Goal: Task Accomplishment & Management: Manage account settings

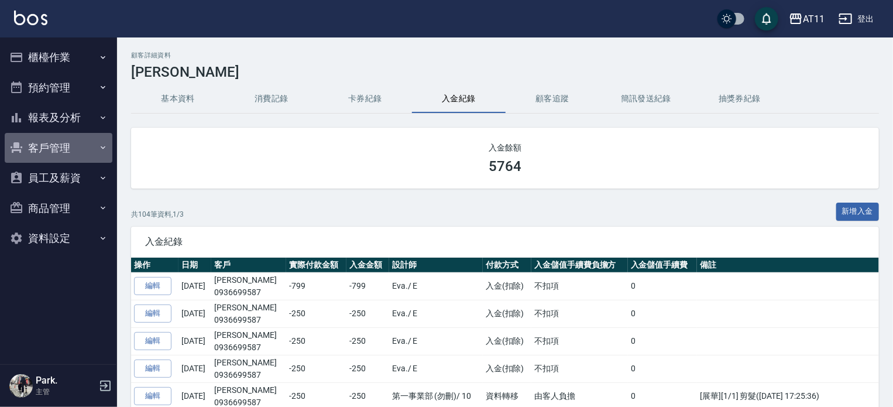
click at [75, 136] on button "客戶管理" at bounding box center [59, 148] width 108 height 30
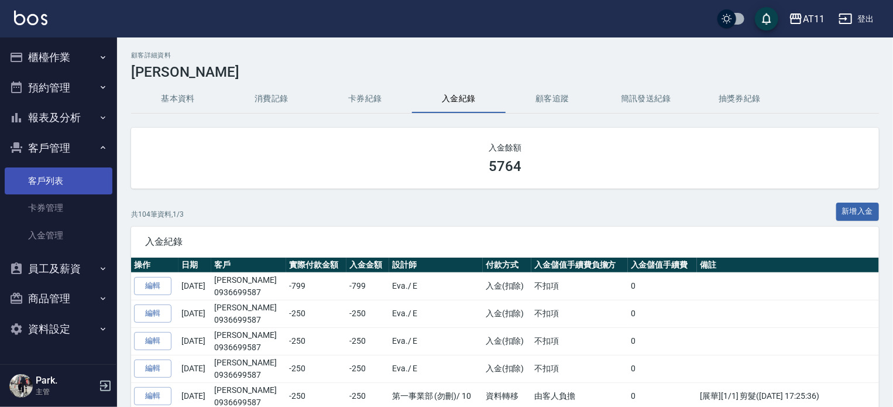
click at [35, 177] on link "客戶列表" at bounding box center [59, 180] width 108 height 27
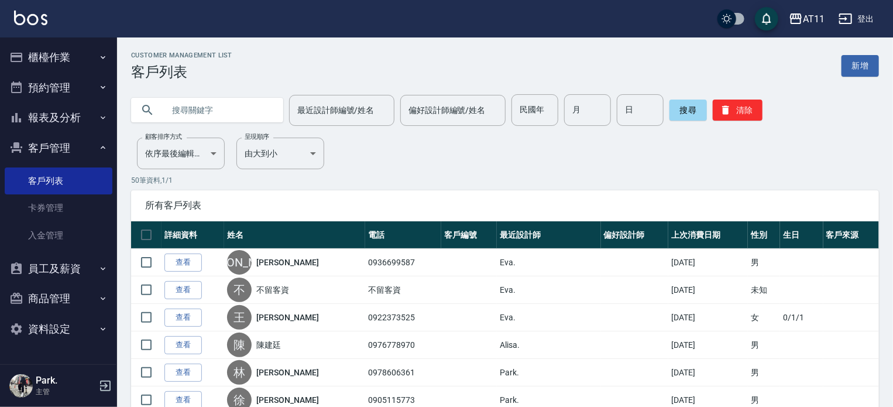
click at [173, 112] on input "text" at bounding box center [219, 110] width 110 height 32
type input "謝"
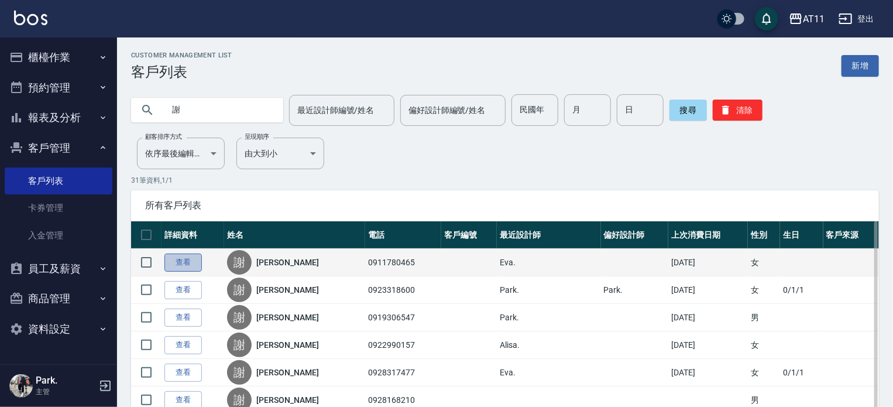
click at [179, 263] on link "查看" at bounding box center [182, 262] width 37 height 18
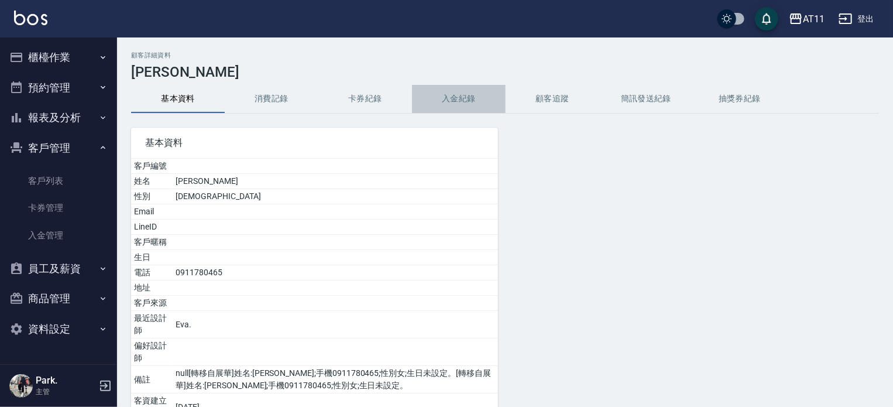
click at [475, 98] on button "入金紀錄" at bounding box center [459, 99] width 94 height 28
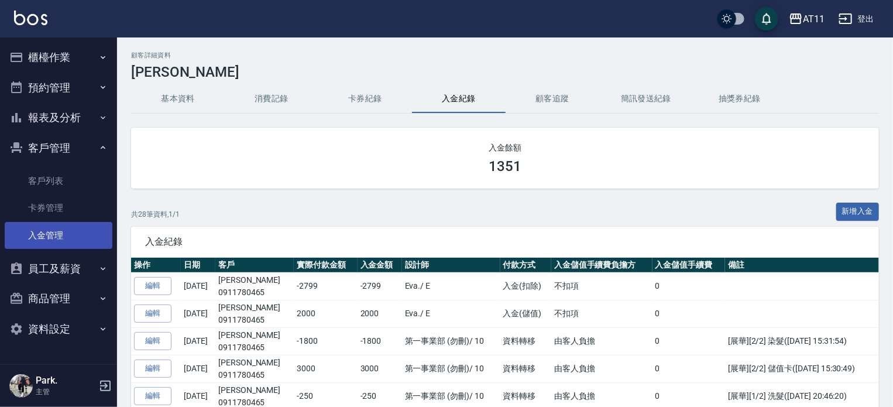
click at [68, 228] on link "入金管理" at bounding box center [59, 235] width 108 height 27
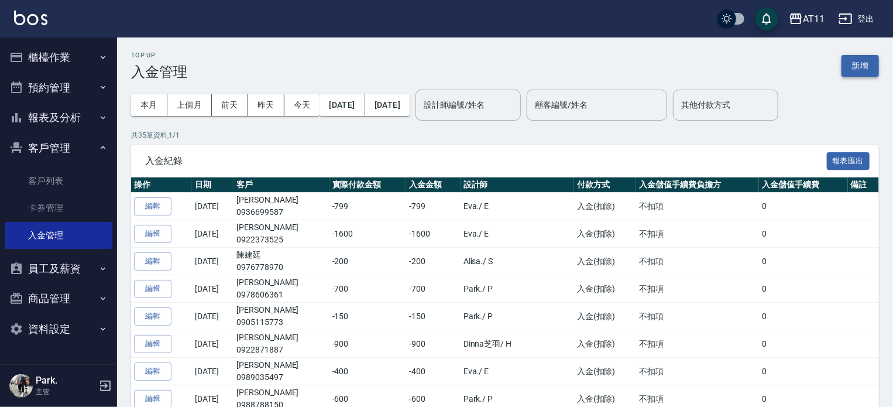
click at [849, 66] on button "新增" at bounding box center [859, 66] width 37 height 22
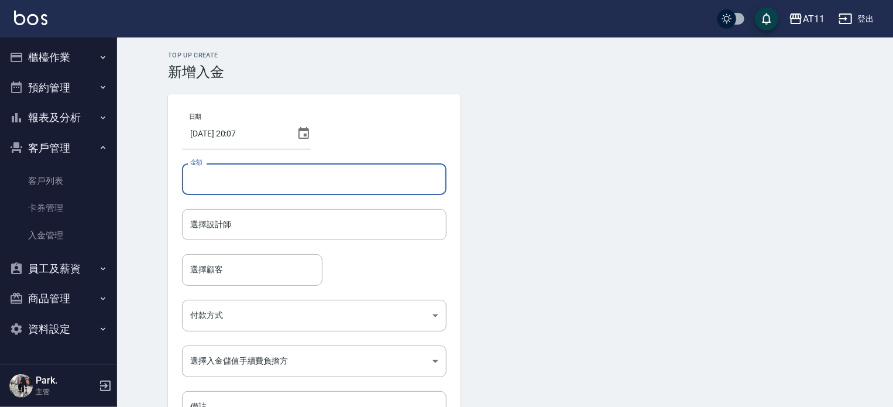
click at [269, 170] on input "金額" at bounding box center [314, 179] width 264 height 32
type input "-250"
click at [234, 227] on input "選擇設計師" at bounding box center [314, 224] width 254 height 20
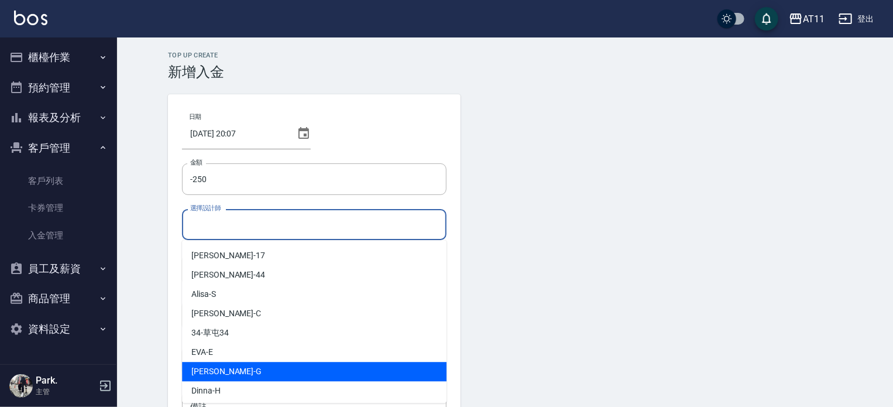
scroll to position [117, 0]
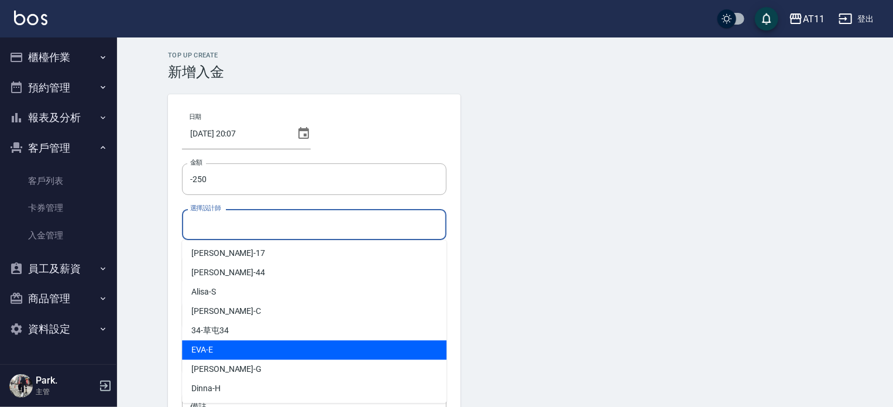
click at [238, 343] on div "EVA -E" at bounding box center [314, 349] width 264 height 19
type input "EVA-E"
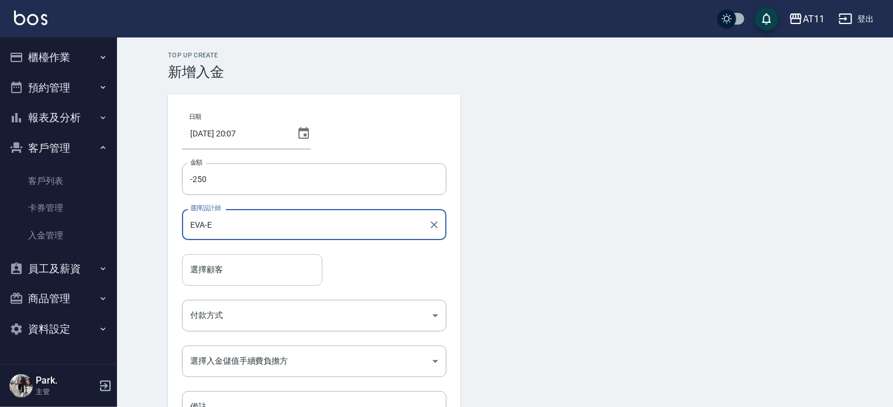
click at [217, 271] on input "選擇顧客" at bounding box center [252, 269] width 130 height 20
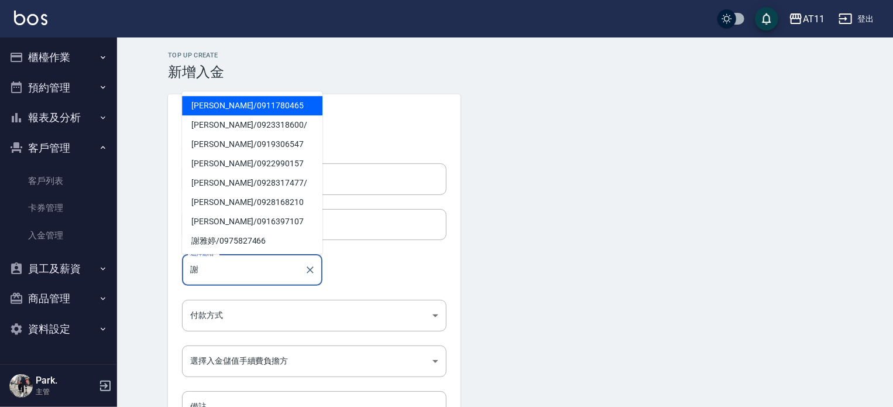
click at [247, 99] on span "謝明婷 / 0911780465" at bounding box center [252, 105] width 140 height 19
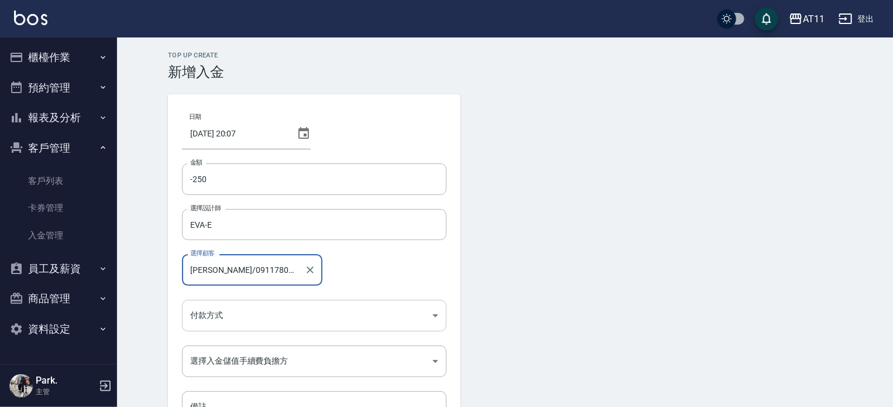
type input "謝明婷/0911780465"
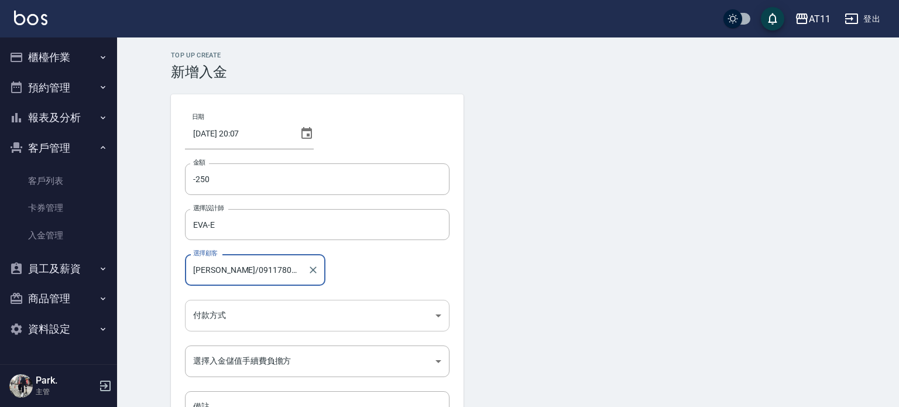
click at [218, 308] on body "AT11 登出 櫃檯作業 打帳單 帳單列表 現金收支登錄 材料自購登錄 每日結帳 排班表 現場電腦打卡 掃碼打卡 預約管理 預約管理 單日預約紀錄 單週預約紀…" at bounding box center [449, 243] width 899 height 486
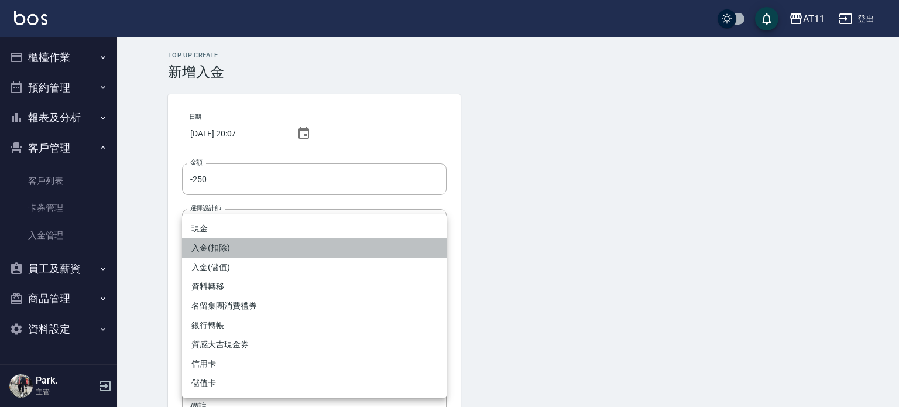
click at [236, 248] on li "入金(扣除)" at bounding box center [314, 247] width 264 height 19
type input "入金(扣除)"
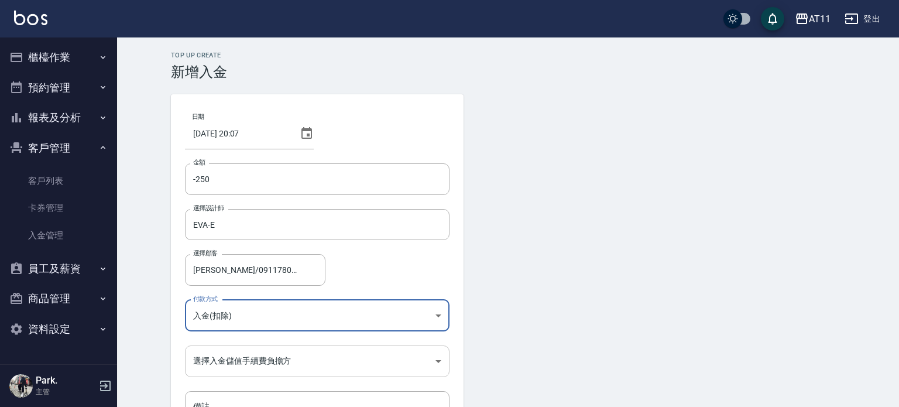
click at [225, 364] on body "AT11 登出 櫃檯作業 打帳單 帳單列表 現金收支登錄 材料自購登錄 每日結帳 排班表 現場電腦打卡 掃碼打卡 預約管理 預約管理 單日預約紀錄 單週預約紀…" at bounding box center [449, 243] width 899 height 486
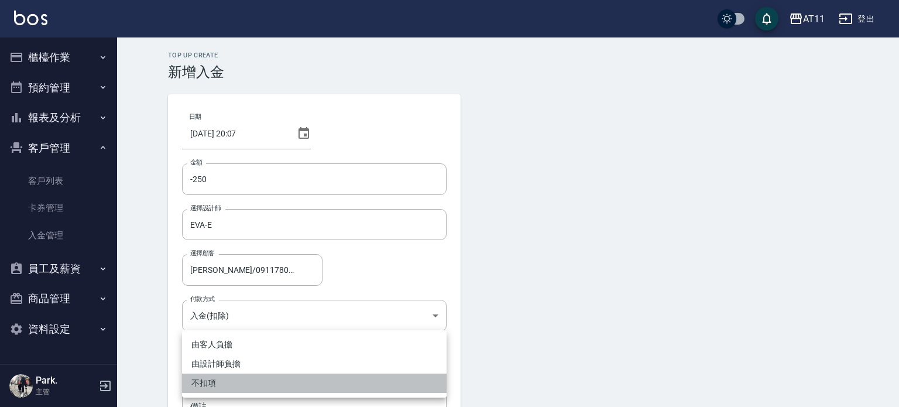
click at [222, 377] on li "不扣項" at bounding box center [314, 382] width 264 height 19
type input "WITHOUTHANDLINGFEE"
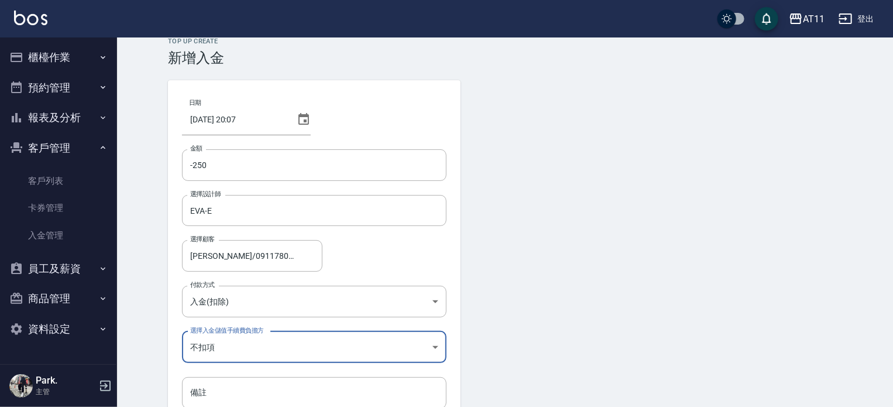
scroll to position [79, 0]
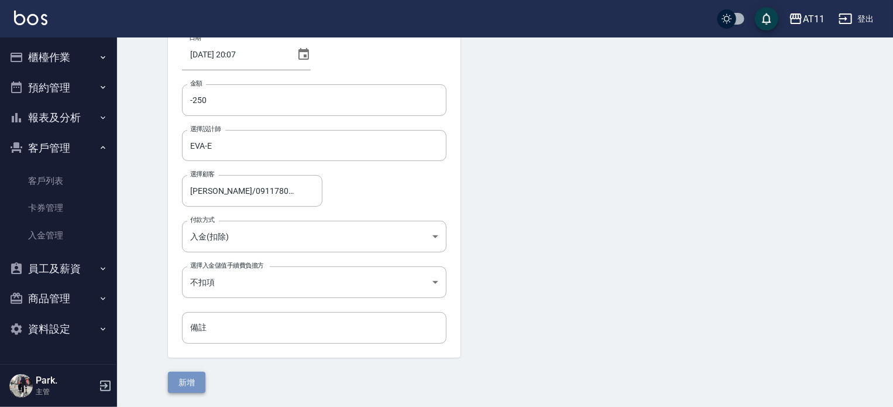
click at [178, 374] on button "新增" at bounding box center [186, 382] width 37 height 22
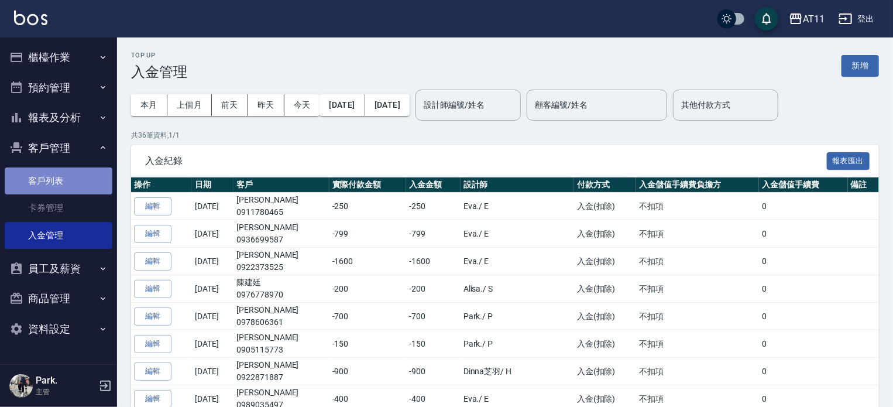
click at [70, 189] on link "客戶列表" at bounding box center [59, 180] width 108 height 27
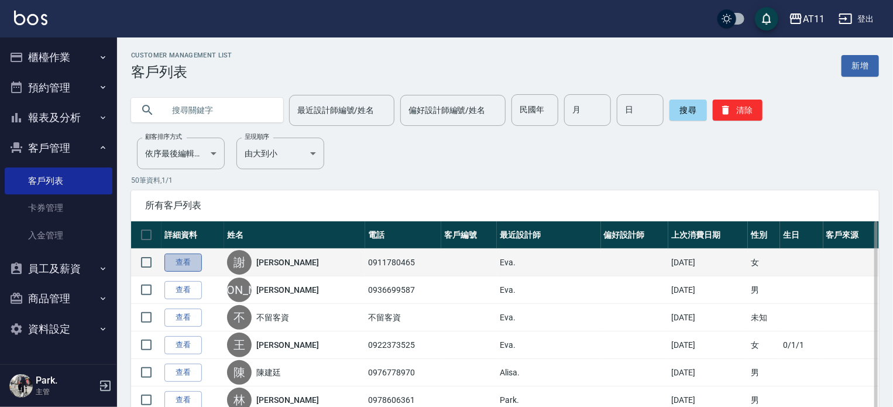
click at [177, 257] on link "查看" at bounding box center [182, 262] width 37 height 18
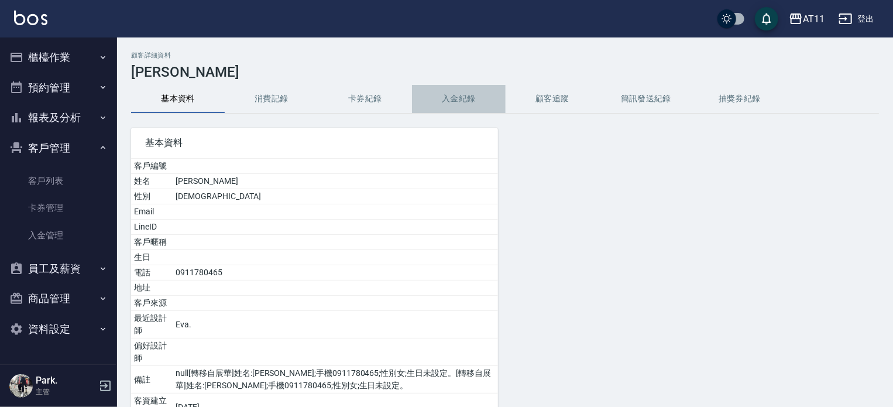
click at [464, 100] on button "入金紀錄" at bounding box center [459, 99] width 94 height 28
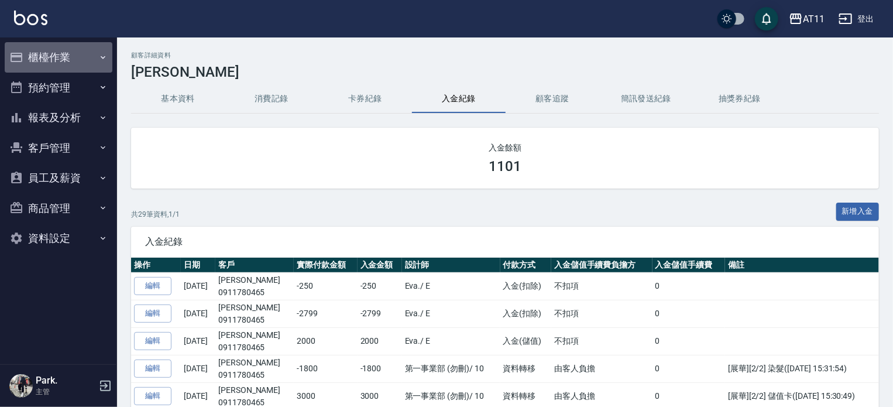
click at [37, 63] on button "櫃檯作業" at bounding box center [59, 57] width 108 height 30
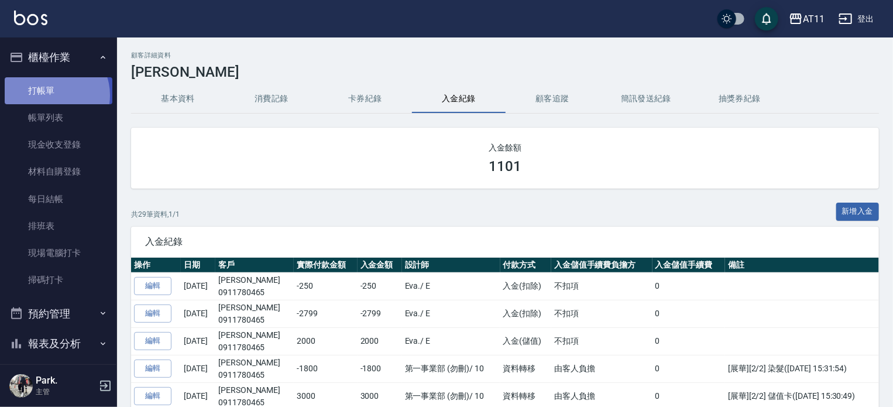
click at [51, 95] on link "打帳單" at bounding box center [59, 90] width 108 height 27
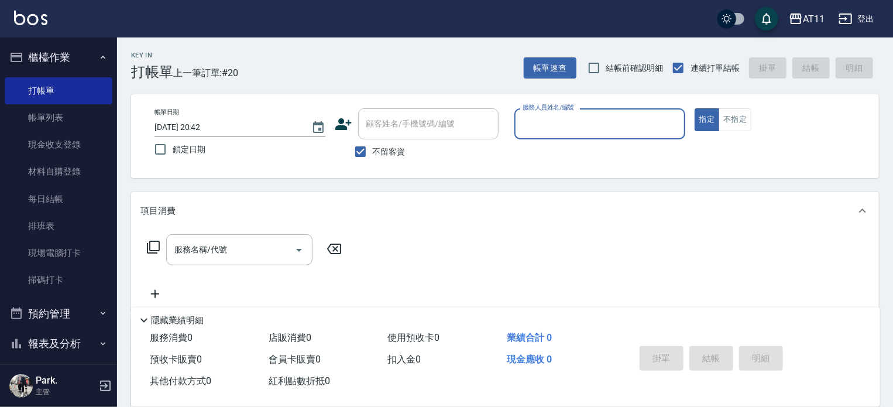
type input "ㄍ"
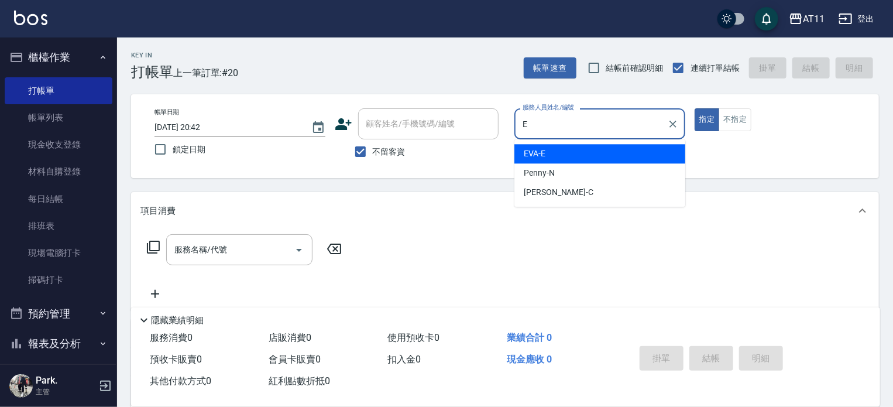
type input "EVA-E"
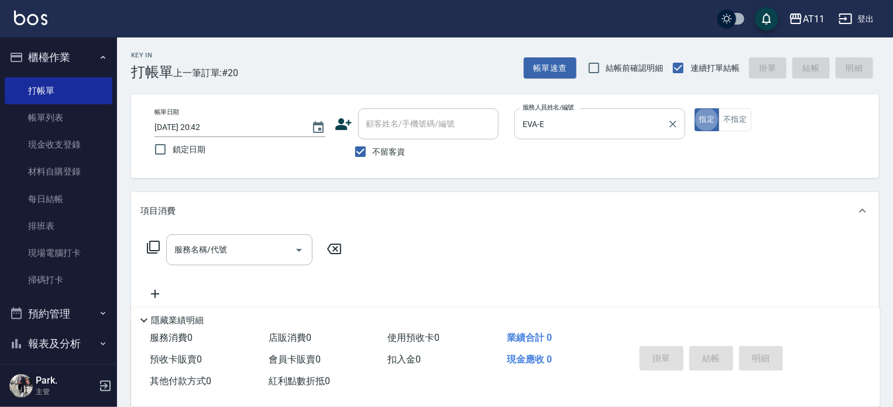
type button "true"
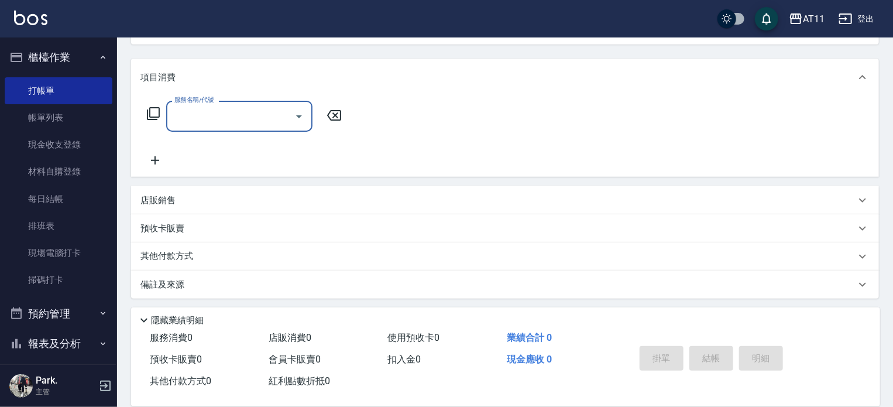
scroll to position [136, 0]
click at [187, 197] on div "店販銷售" at bounding box center [497, 198] width 715 height 12
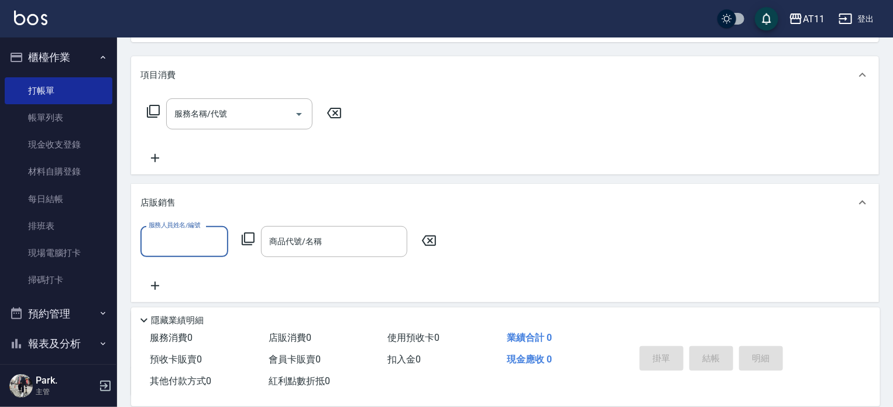
scroll to position [0, 0]
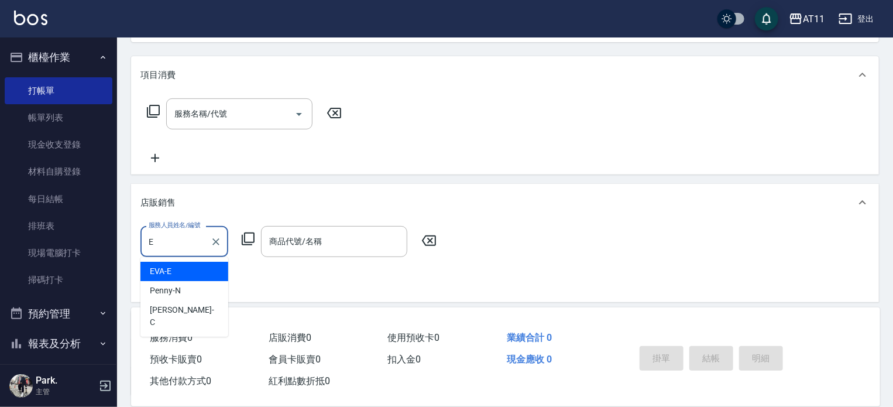
type input "EVA-E"
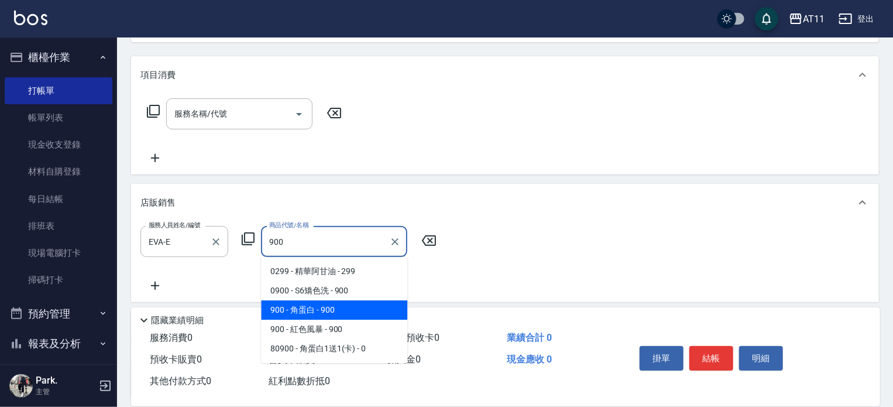
type input "角蛋白"
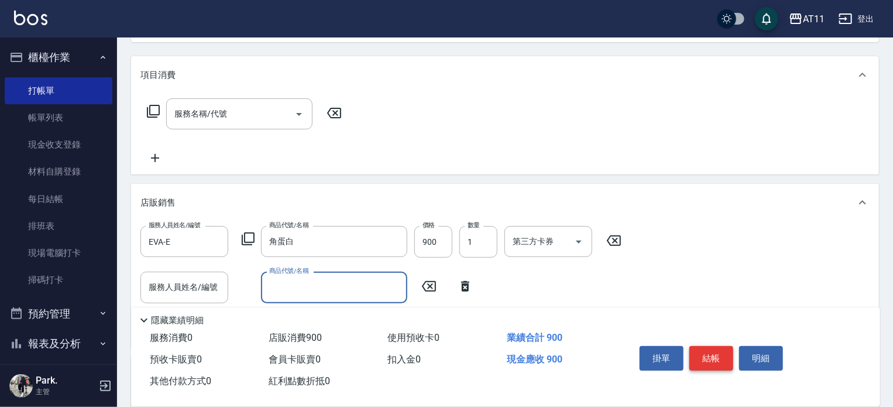
click at [712, 351] on button "結帳" at bounding box center [711, 358] width 44 height 25
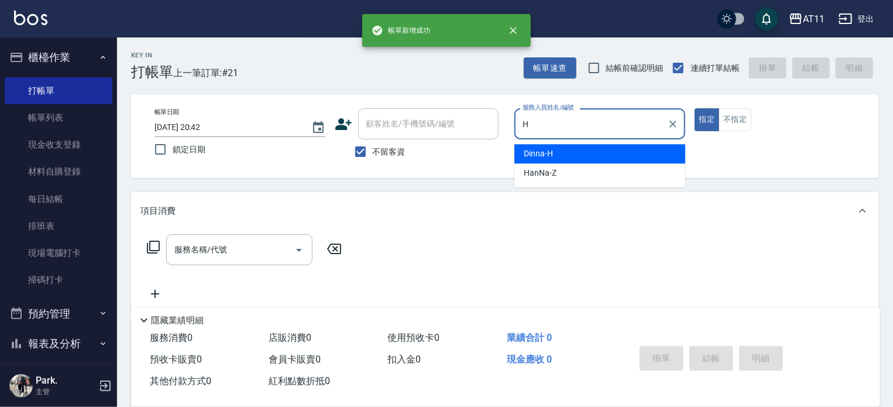
type input "Dinna-H"
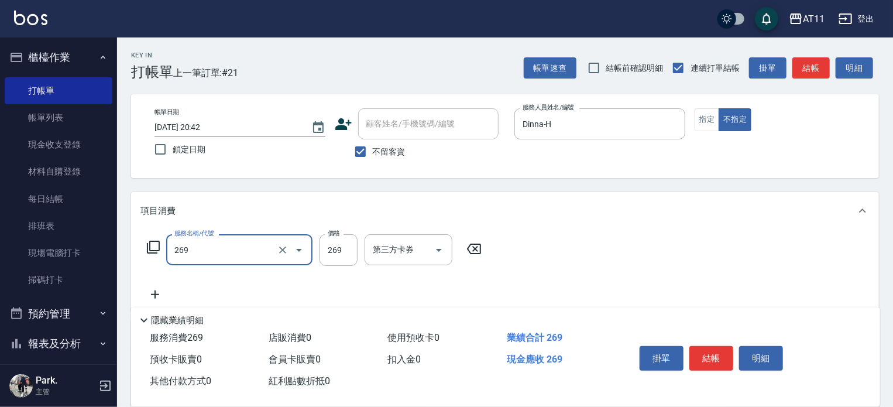
type input "一般洗剪(269)"
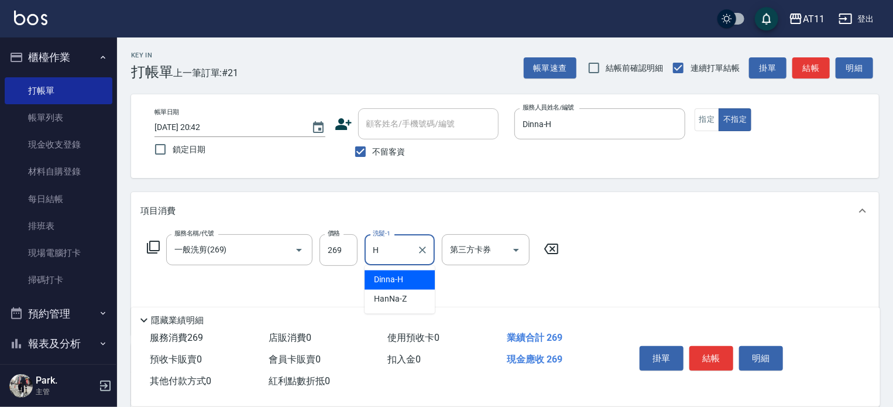
type input "Dinna-H"
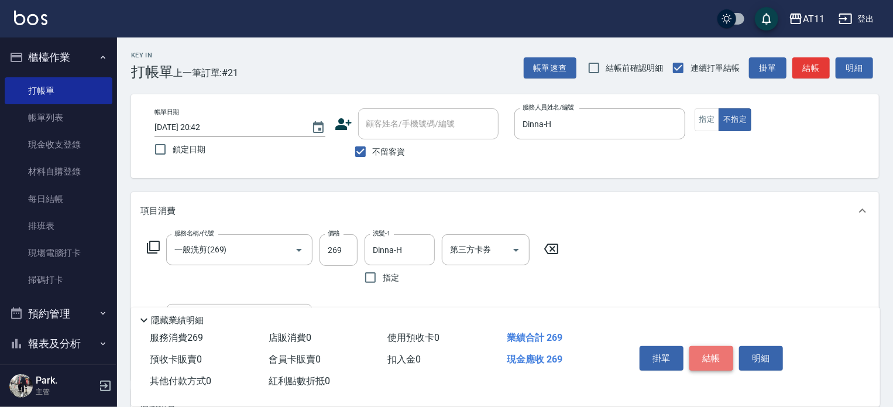
click at [707, 355] on button "結帳" at bounding box center [711, 358] width 44 height 25
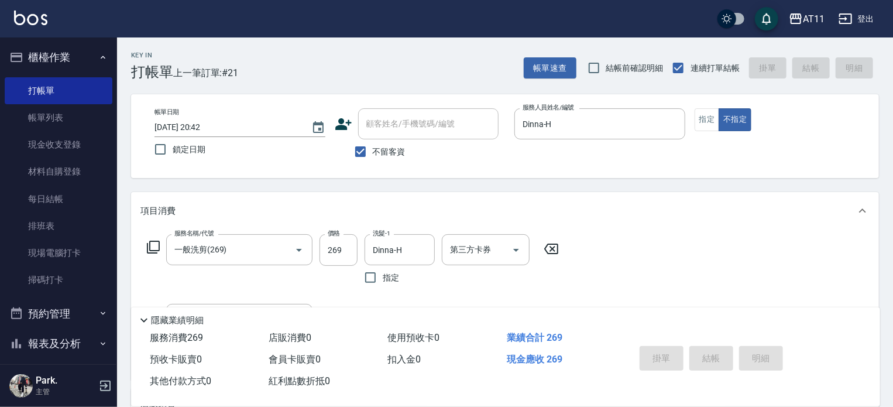
type input "[DATE] 20:43"
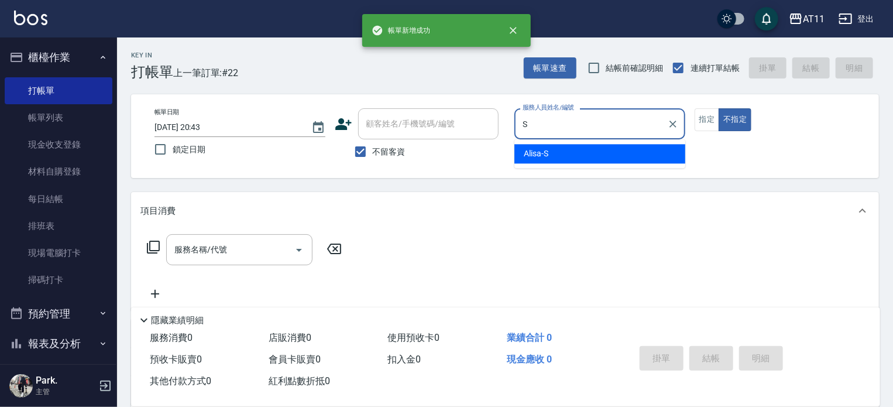
type input "Alisa-S"
type button "false"
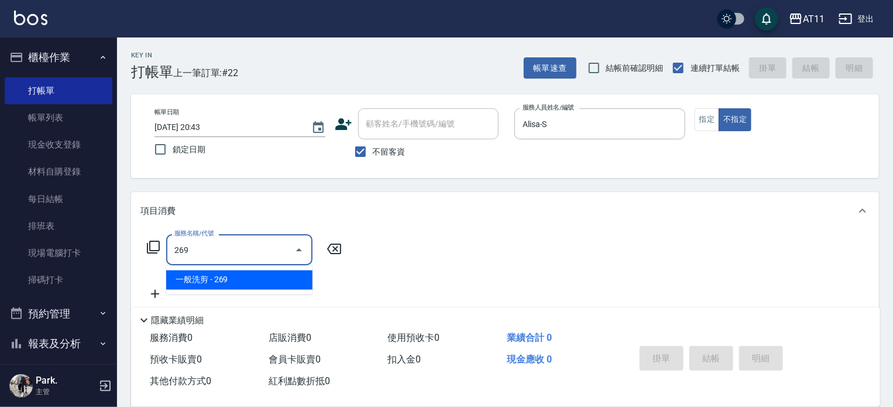
type input "一般洗剪(269)"
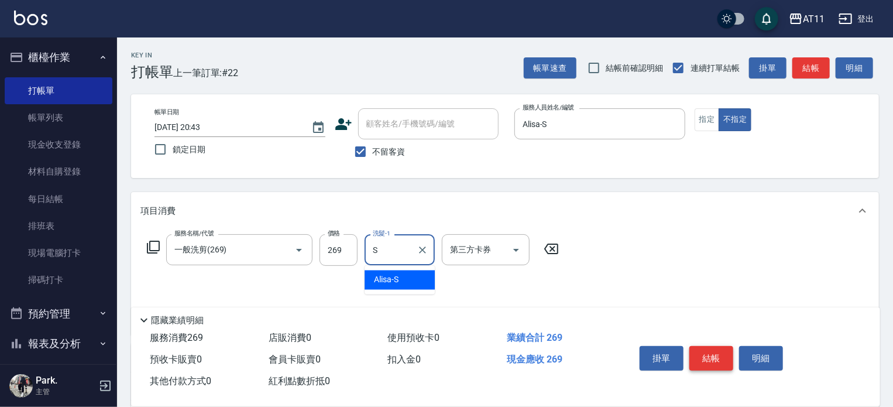
type input "Alisa-S"
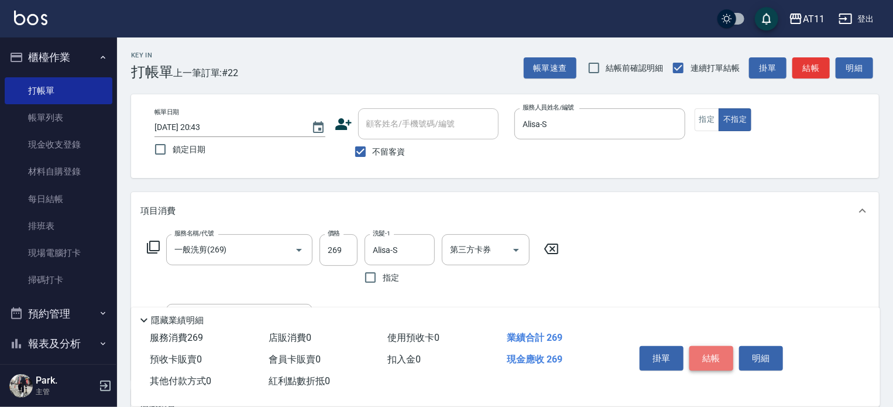
click at [709, 354] on button "結帳" at bounding box center [711, 358] width 44 height 25
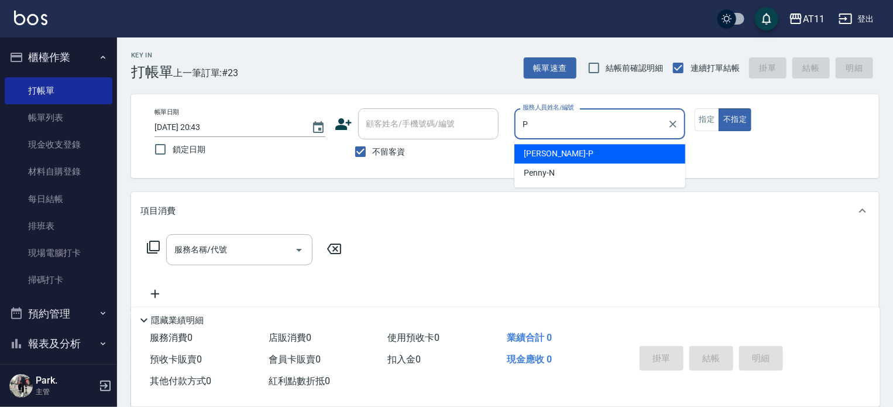
type input "[PERSON_NAME]-P"
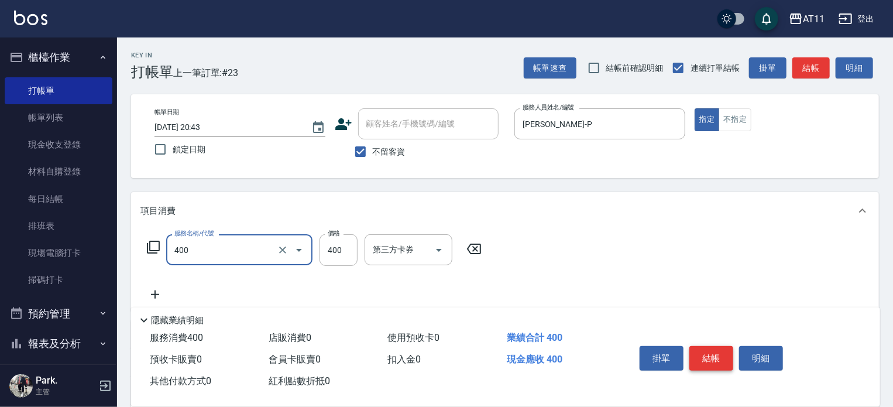
type input "洗剪(400)"
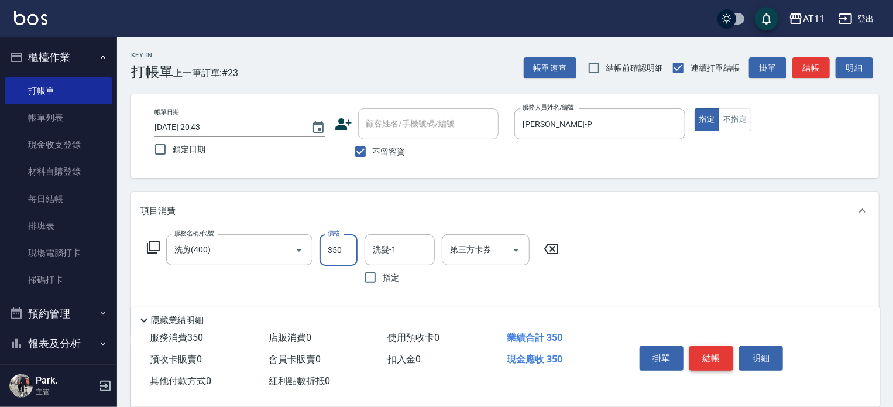
type input "350"
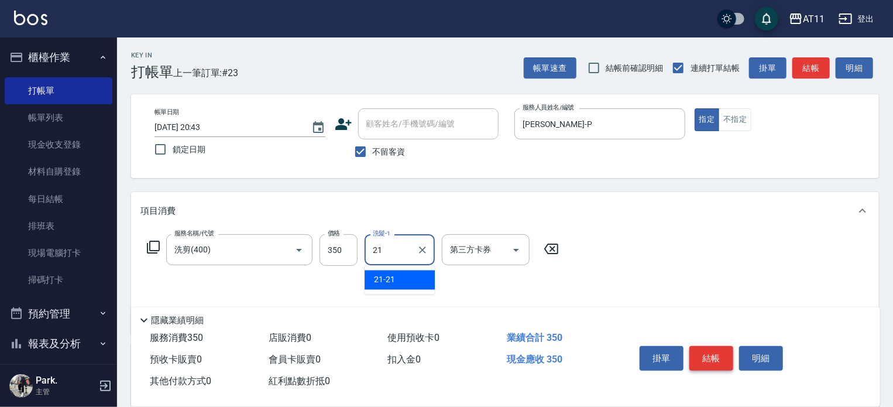
type input "21-21"
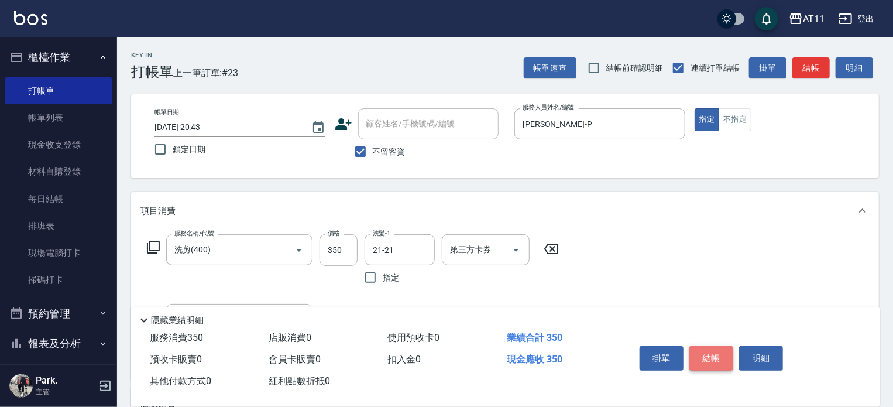
click at [709, 354] on button "結帳" at bounding box center [711, 358] width 44 height 25
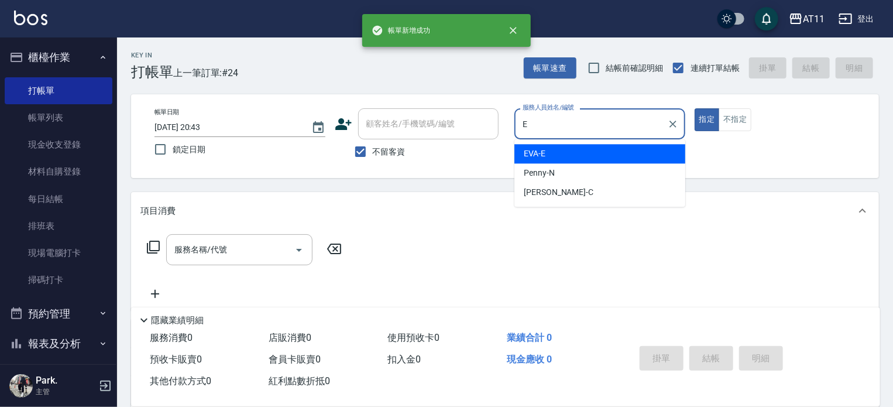
type input "EVA-E"
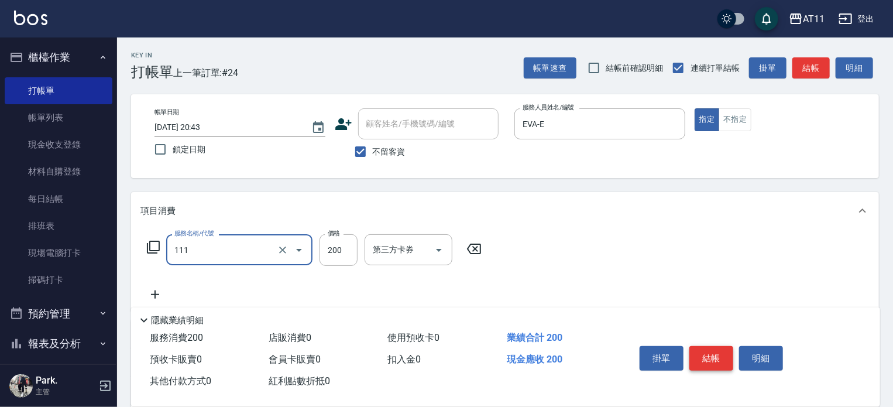
type input "精油洗髮(111)"
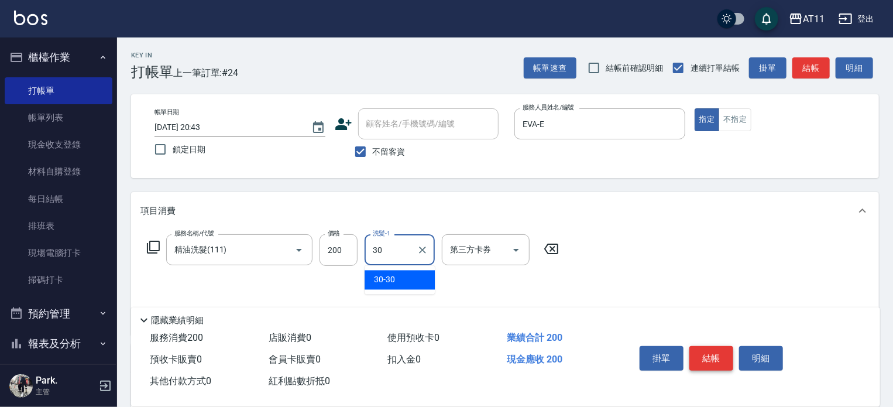
type input "30-30"
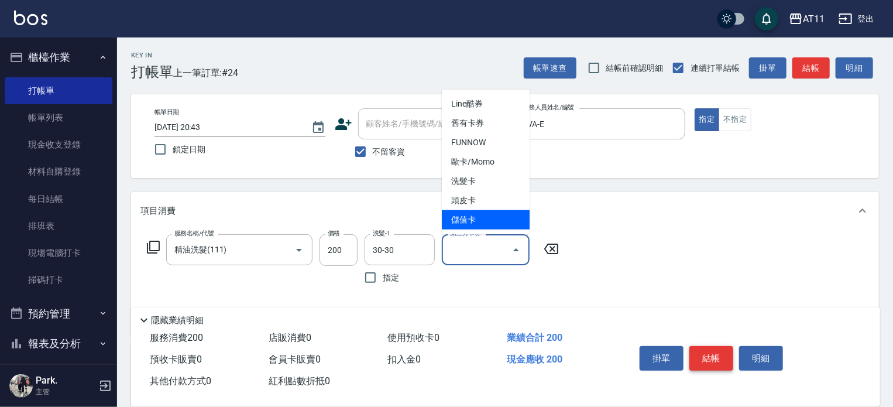
type input "儲值卡"
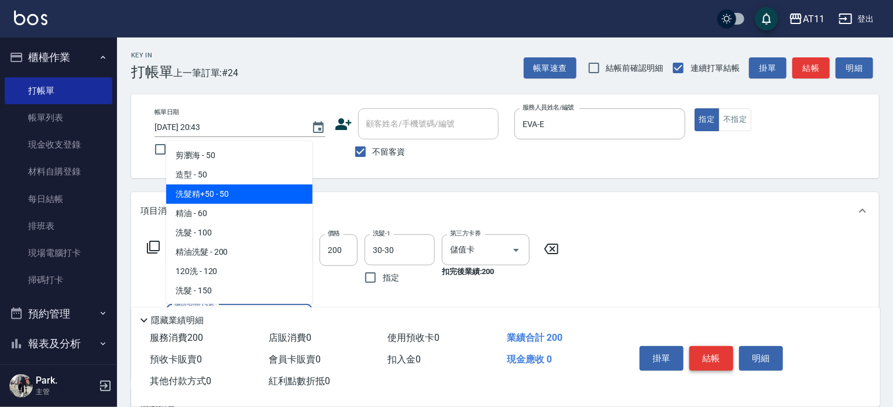
type input "洗髮精+50(50)"
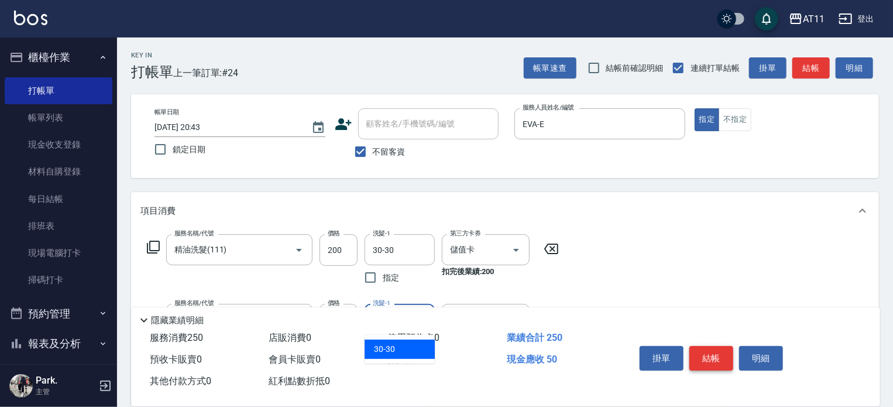
type input "30-30"
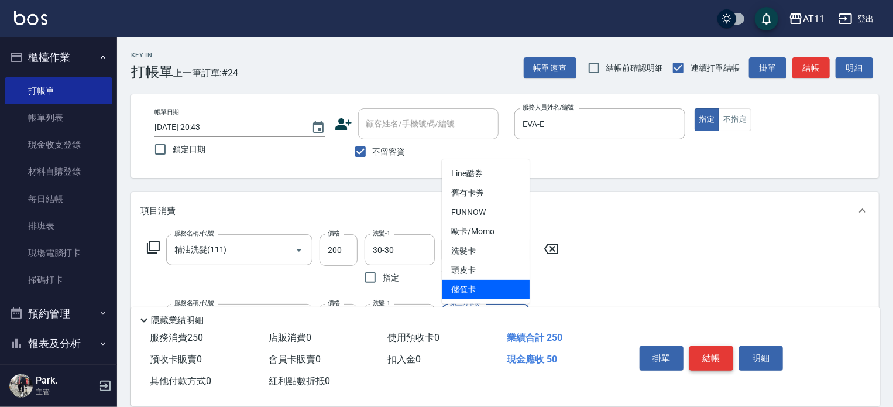
type input "儲值卡"
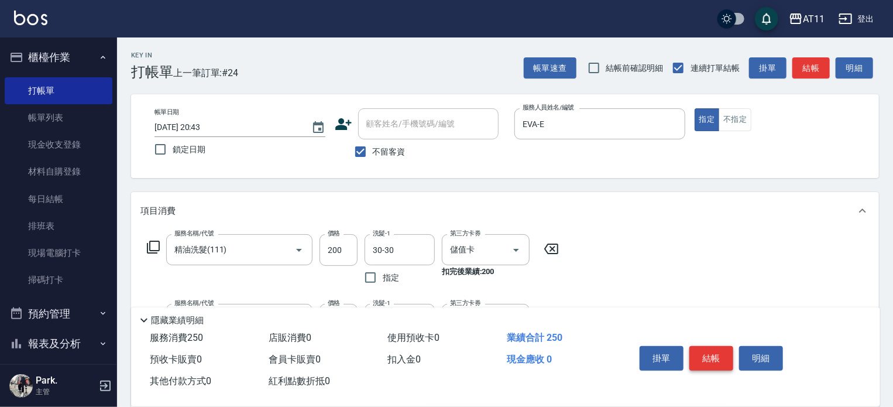
click at [715, 357] on button "結帳" at bounding box center [711, 358] width 44 height 25
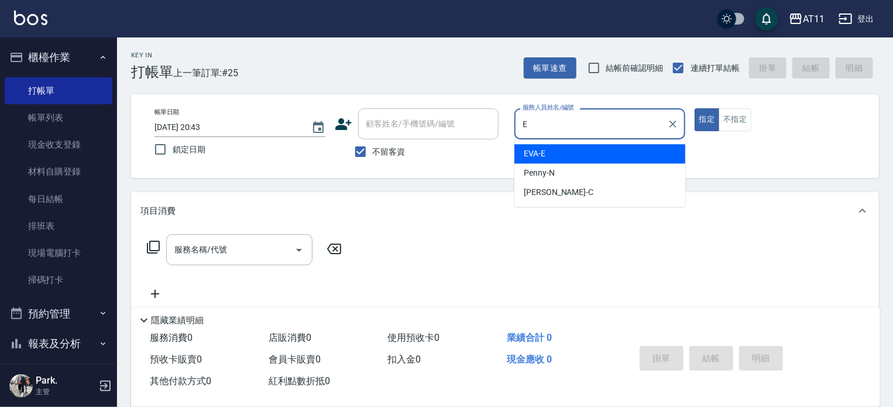
type input "EVA-E"
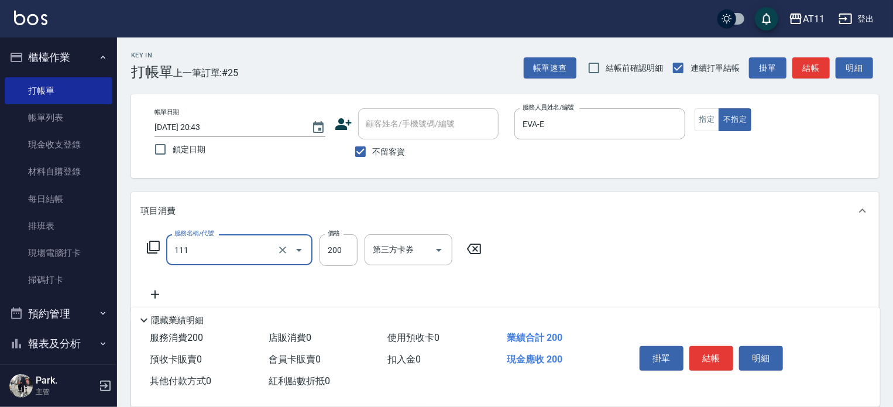
type input "精油洗髮(111)"
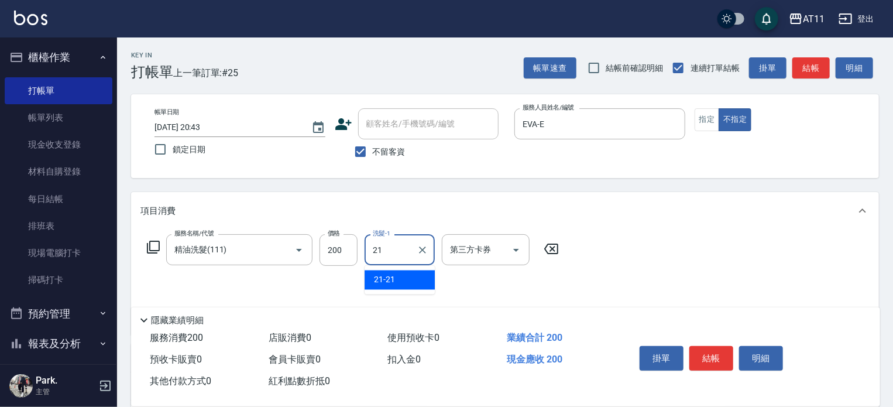
type input "21-21"
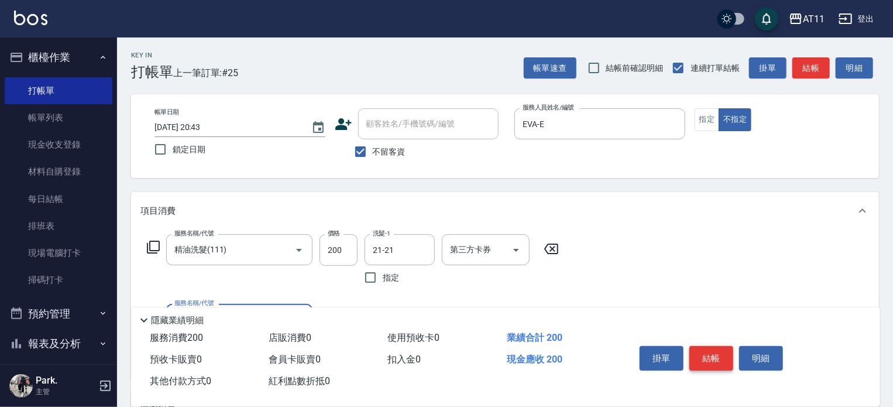
click at [695, 356] on button "結帳" at bounding box center [711, 358] width 44 height 25
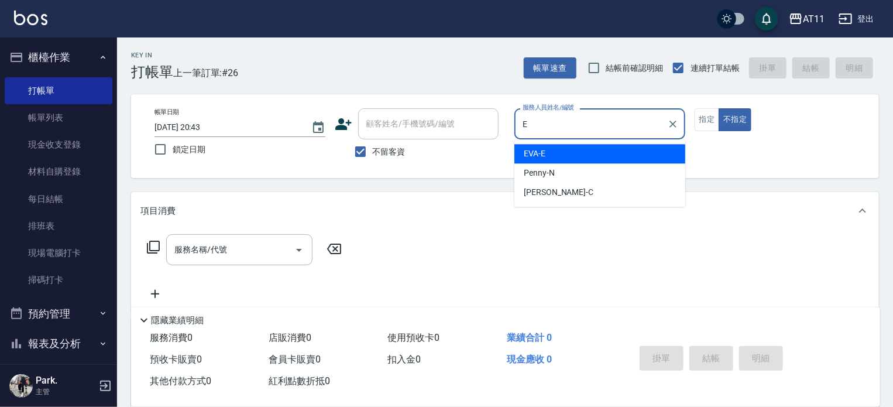
type input "EVA-E"
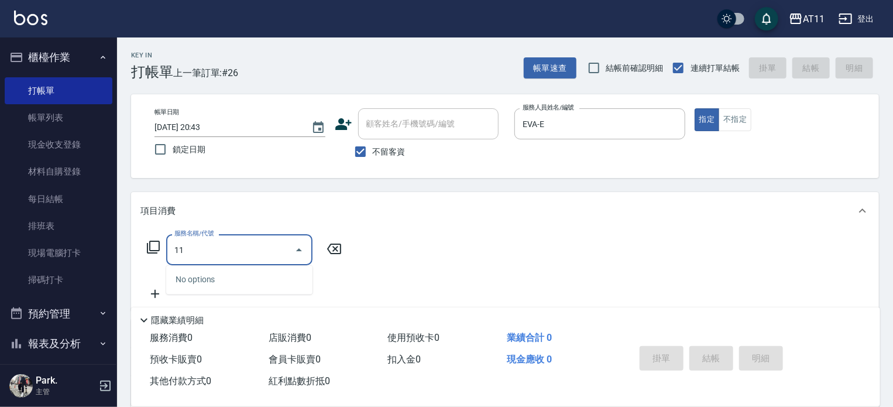
type input "111"
type input "剪髮(200)"
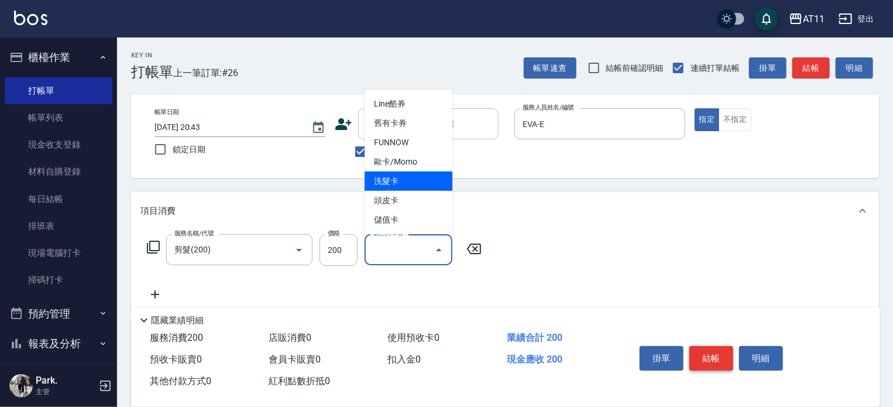
type input "洗髮卡"
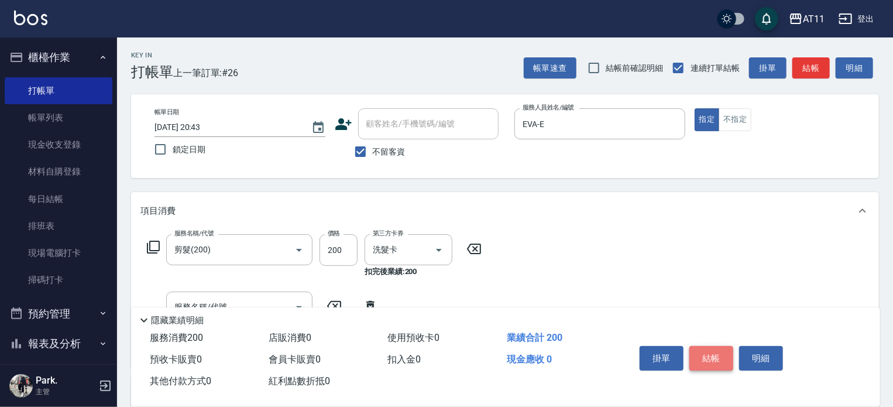
click at [694, 356] on button "結帳" at bounding box center [711, 358] width 44 height 25
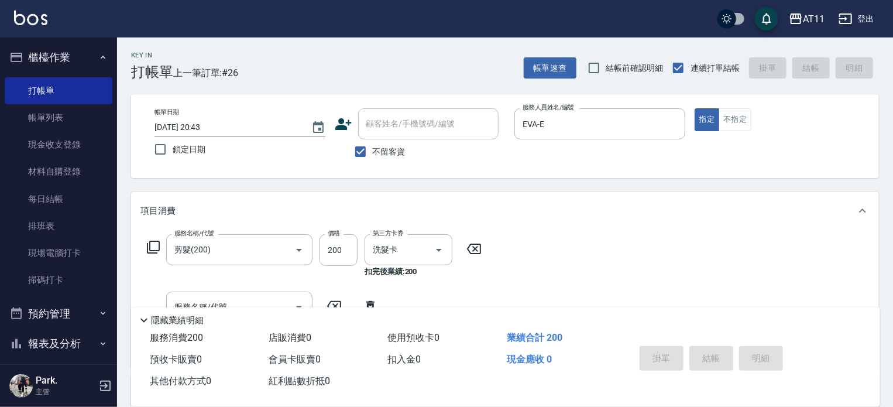
type input "[DATE] 20:44"
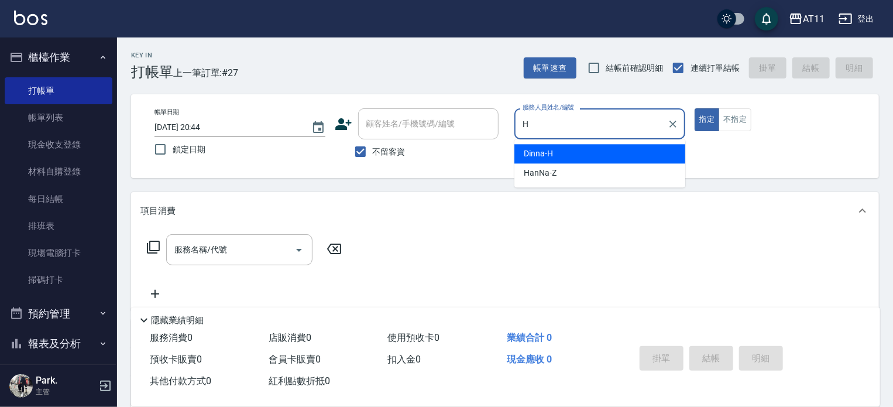
type input "Dinna-H"
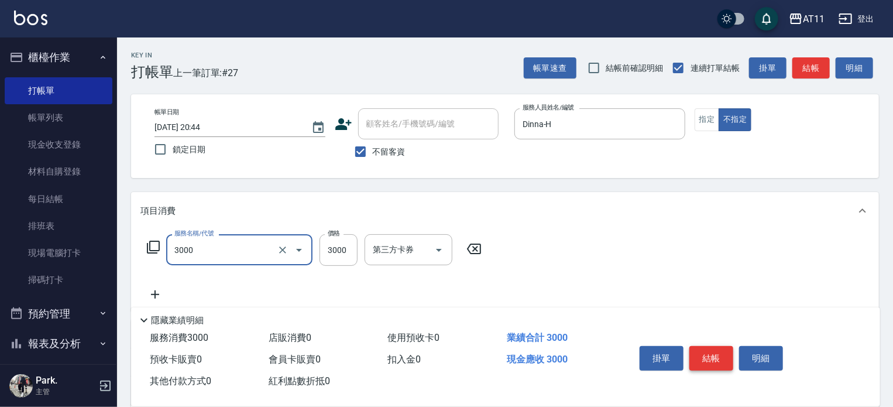
type input "頂級豪華OVC3(3000)"
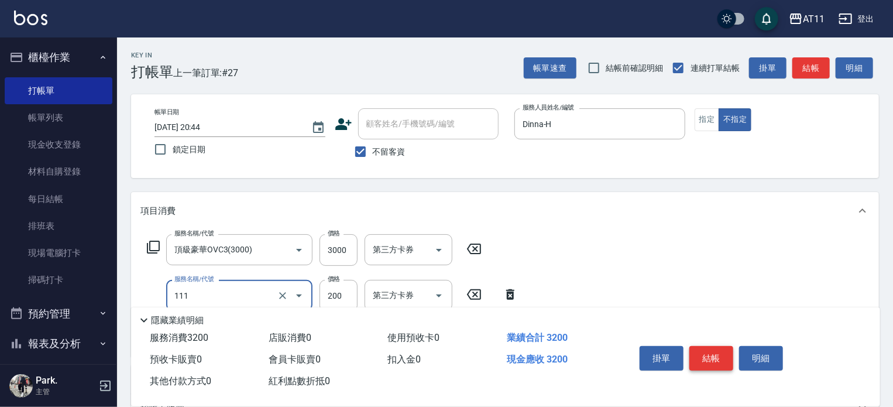
type input "精油洗髮(111)"
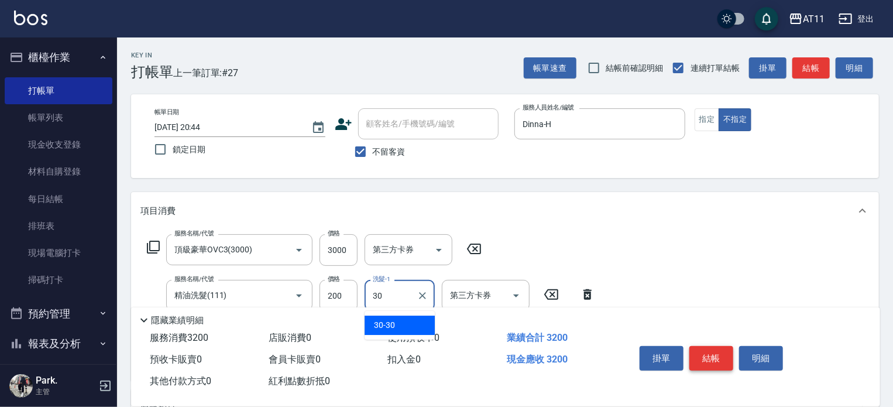
type input "30-30"
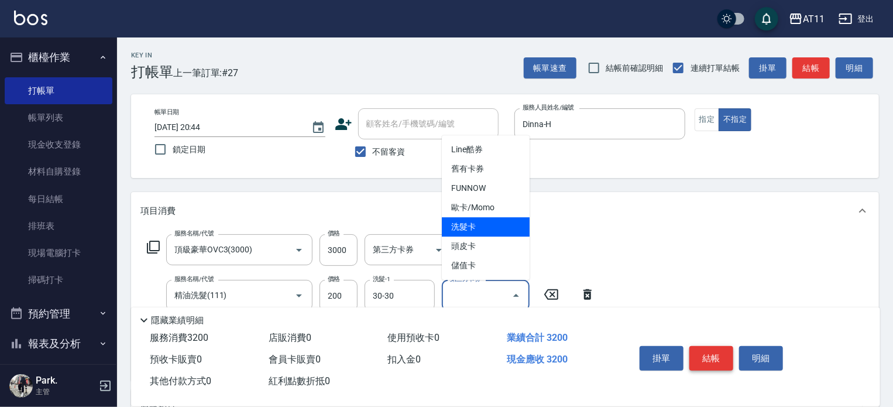
type input "洗髮卡"
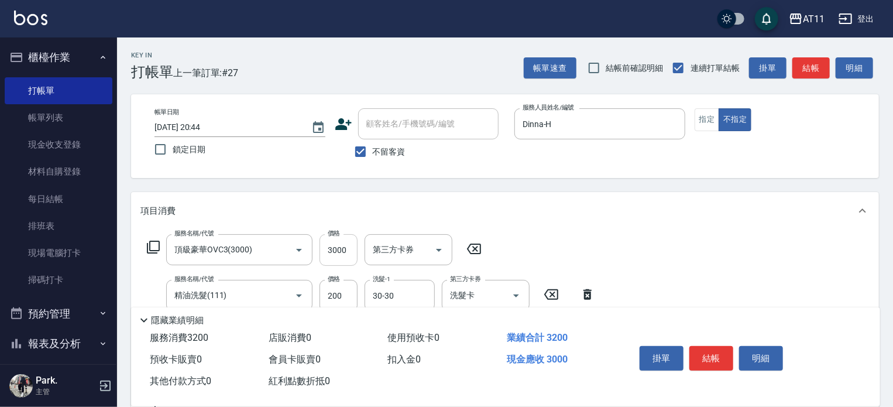
click at [344, 247] on input "3000" at bounding box center [338, 250] width 38 height 32
type input "1000"
drag, startPoint x: 714, startPoint y: 358, endPoint x: 635, endPoint y: 329, distance: 83.5
click at [708, 357] on button "結帳" at bounding box center [711, 358] width 44 height 25
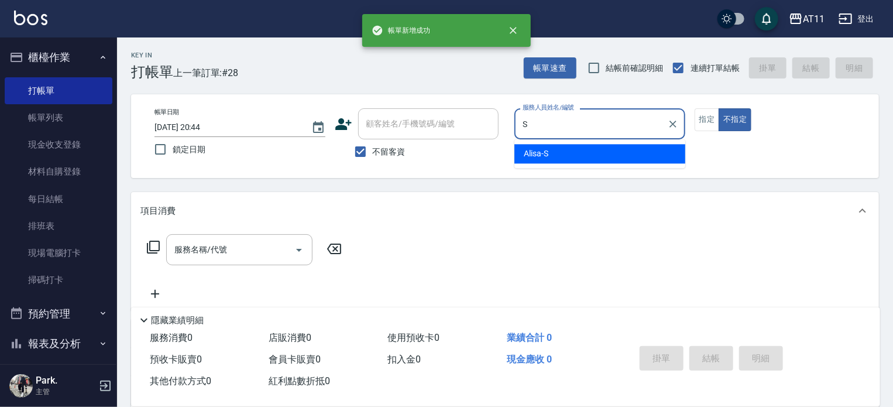
type input "Alisa-S"
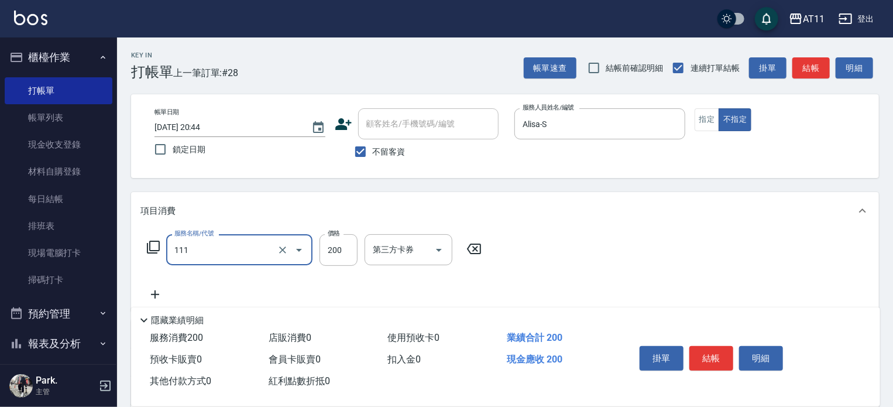
type input "精油洗髮(111)"
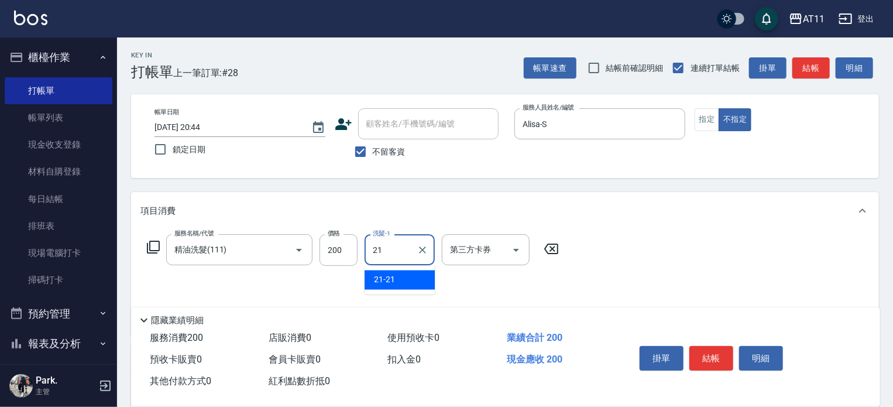
type input "21-21"
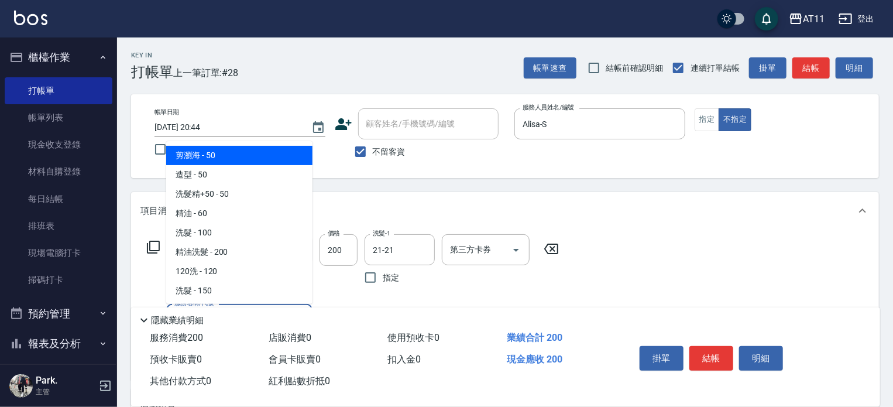
type input "剪瀏海(0050)"
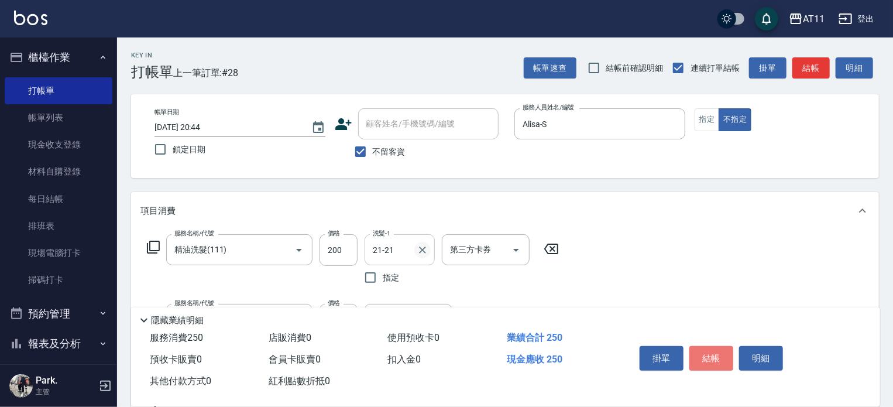
drag, startPoint x: 709, startPoint y: 350, endPoint x: 426, endPoint y: 253, distance: 299.3
click at [683, 346] on div "掛單 結帳 明細" at bounding box center [711, 359] width 153 height 37
click at [728, 349] on button "結帳" at bounding box center [711, 358] width 44 height 25
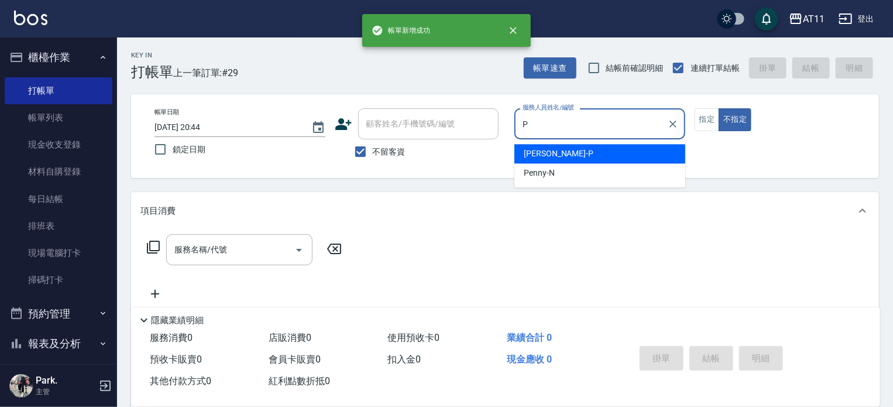
type input "[PERSON_NAME]-P"
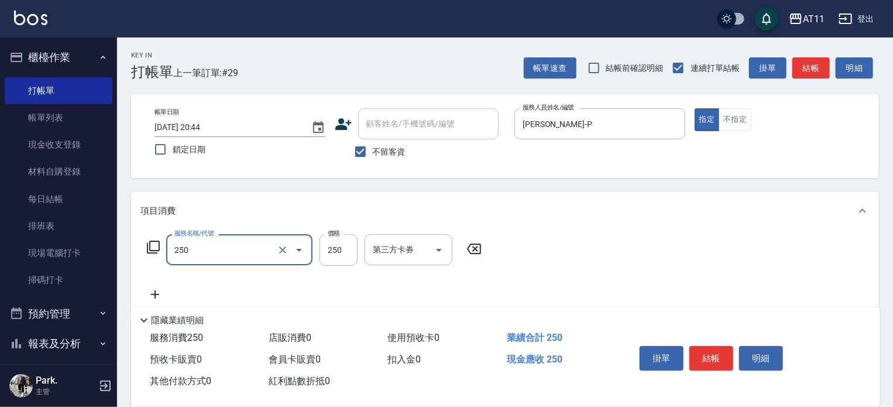
type input "B級單剪(250)"
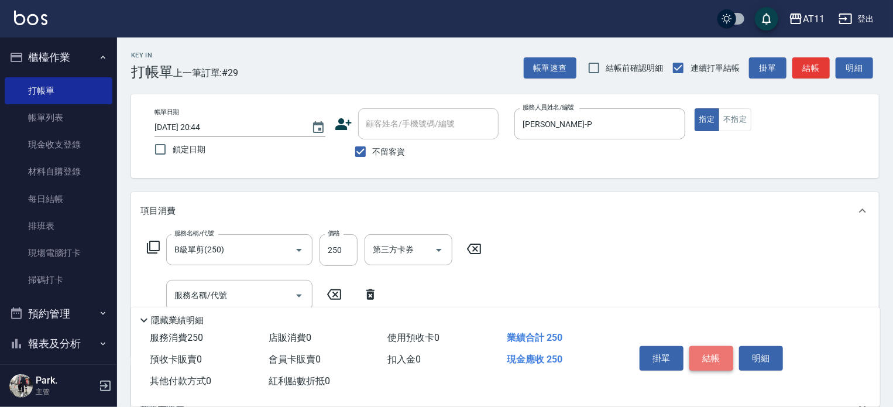
click at [712, 352] on button "結帳" at bounding box center [711, 358] width 44 height 25
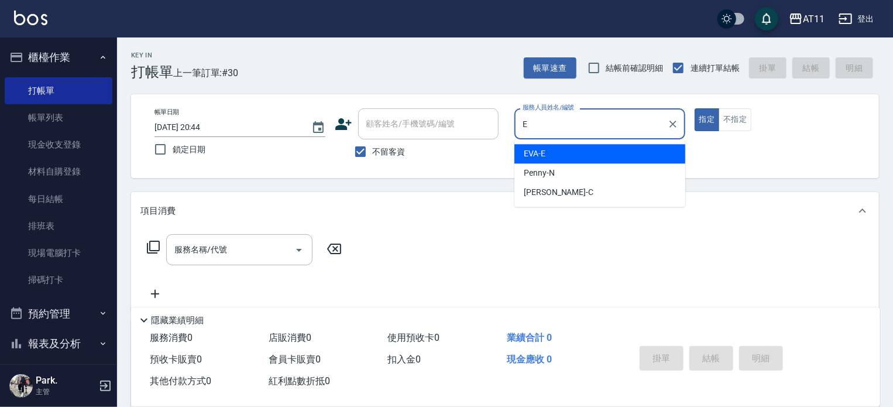
type input "EVA-E"
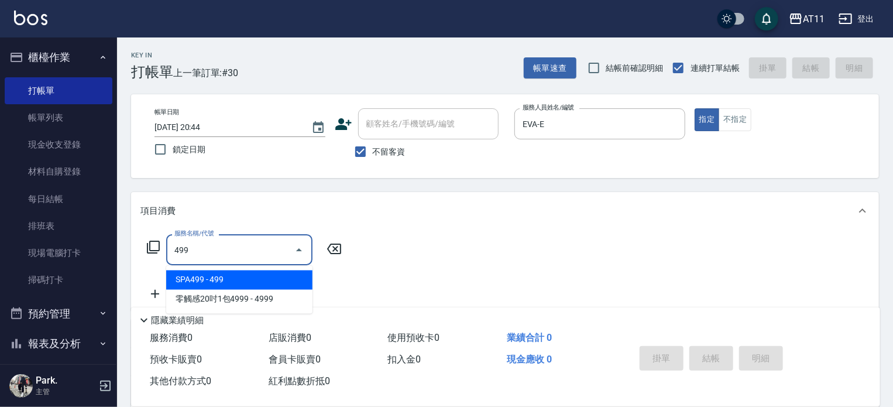
type input "SPA499(499)"
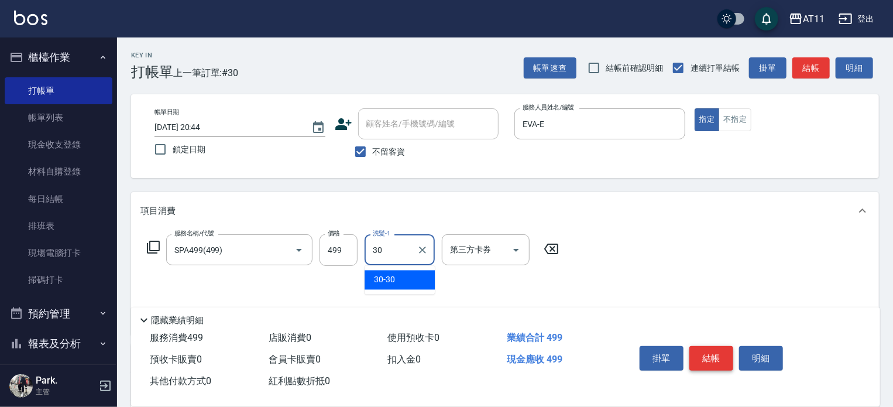
type input "30-30"
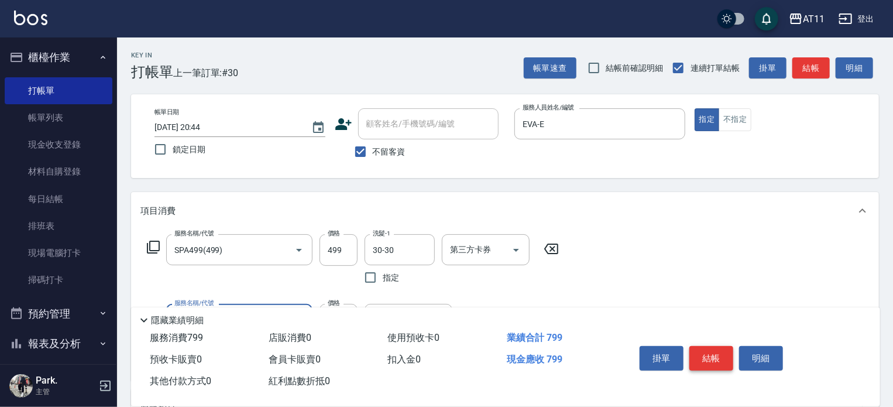
type input "A級剪髮(300)"
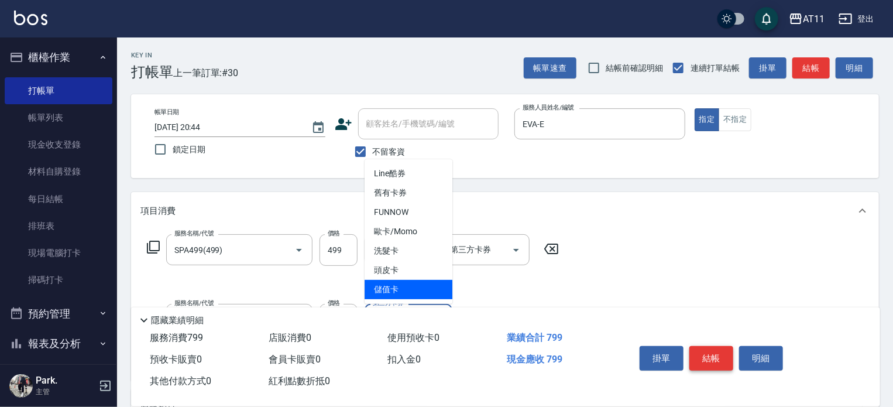
type input "儲值卡"
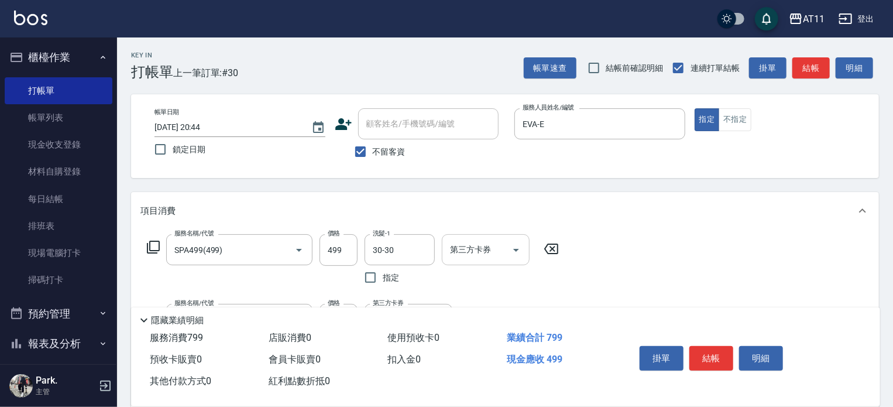
click at [517, 247] on icon "Open" at bounding box center [516, 250] width 14 height 14
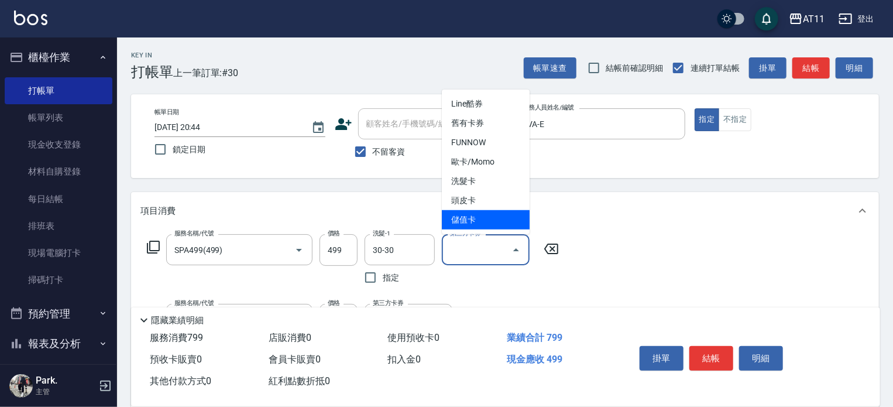
click at [488, 226] on span "儲值卡" at bounding box center [486, 219] width 88 height 19
type input "儲值卡"
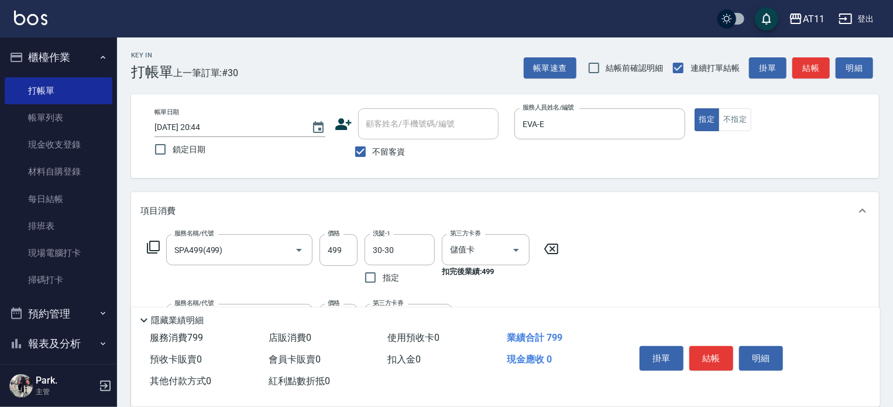
click at [497, 307] on div "隱藏業績明細" at bounding box center [505, 317] width 749 height 20
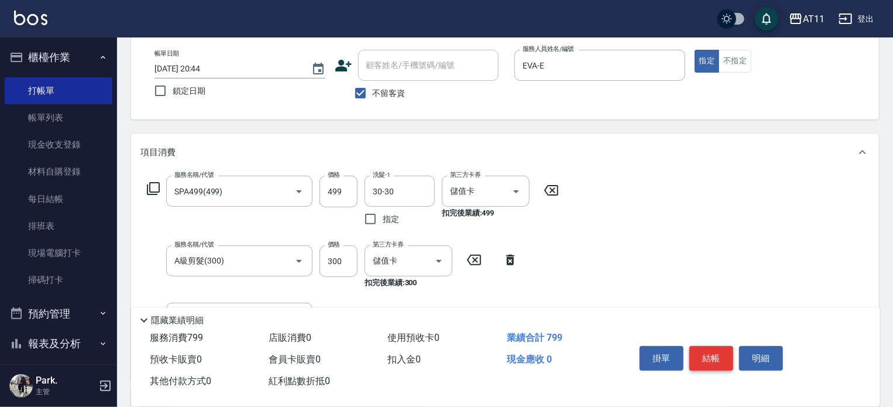
click at [710, 350] on button "結帳" at bounding box center [711, 358] width 44 height 25
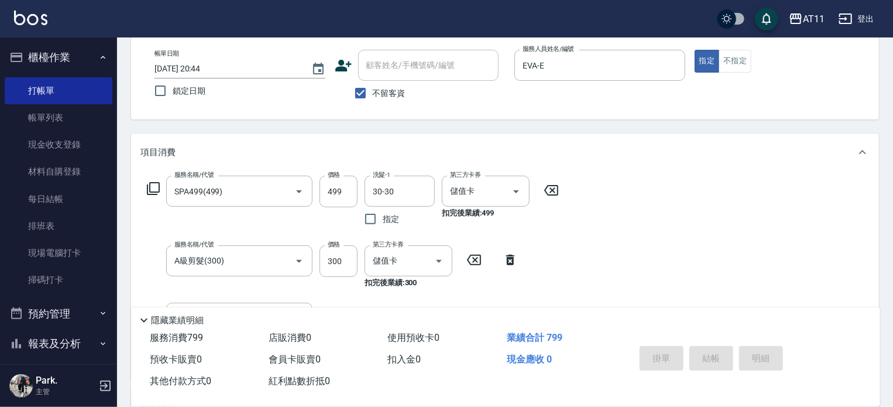
type input "[DATE] 20:45"
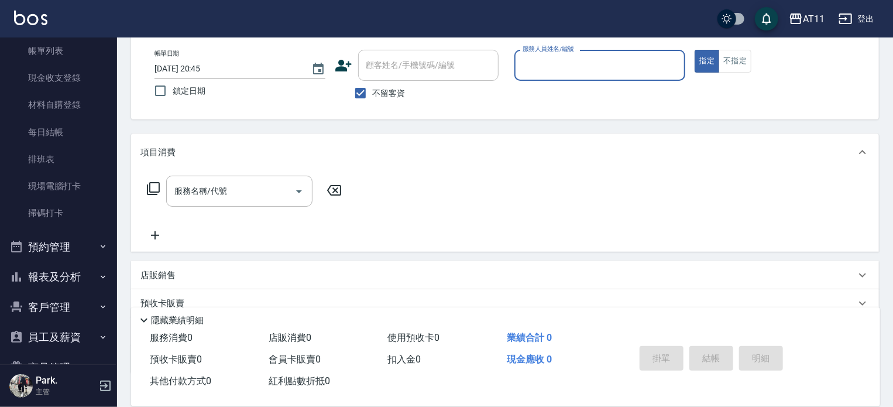
scroll to position [117, 0]
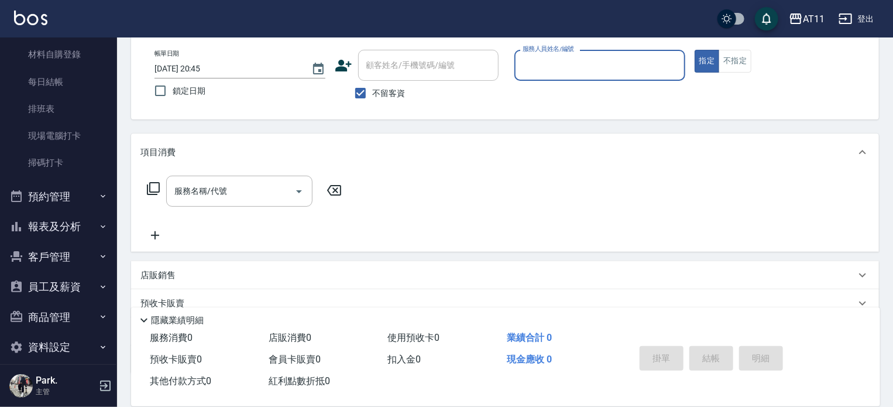
click at [42, 226] on button "報表及分析" at bounding box center [59, 226] width 108 height 30
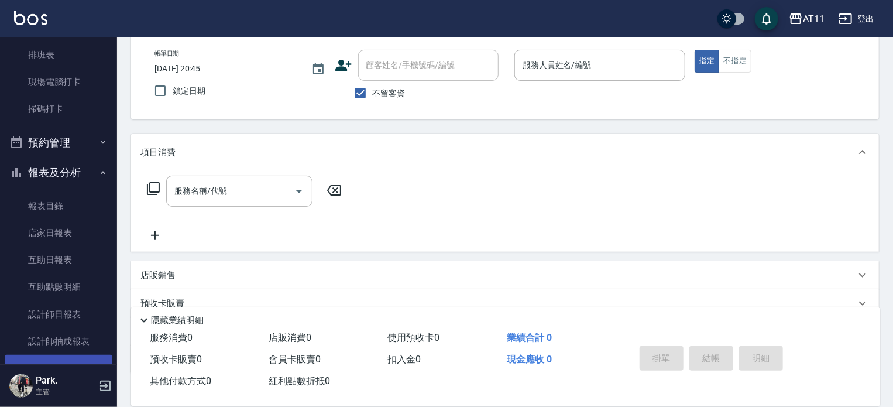
scroll to position [234, 0]
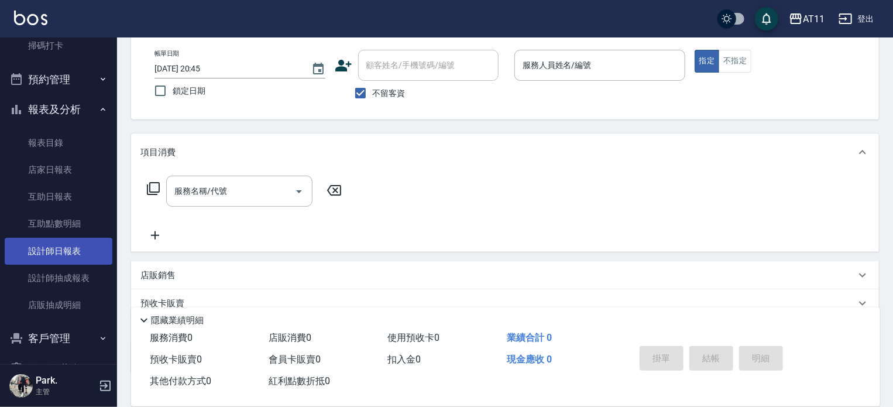
click at [62, 251] on link "設計師日報表" at bounding box center [59, 251] width 108 height 27
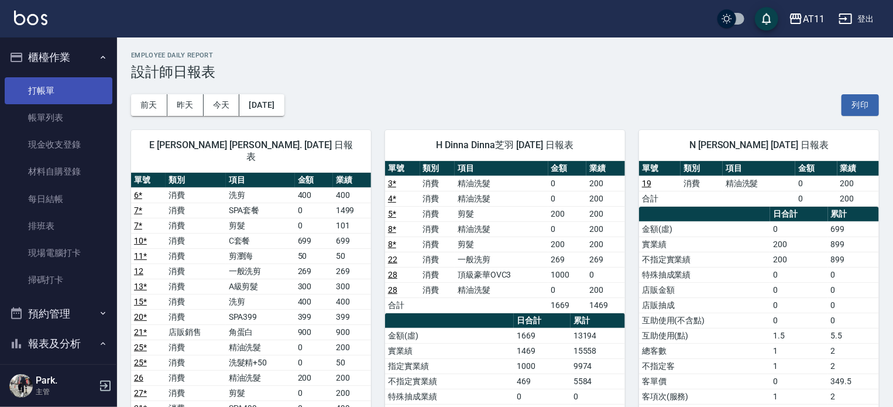
click at [42, 91] on link "打帳單" at bounding box center [59, 90] width 108 height 27
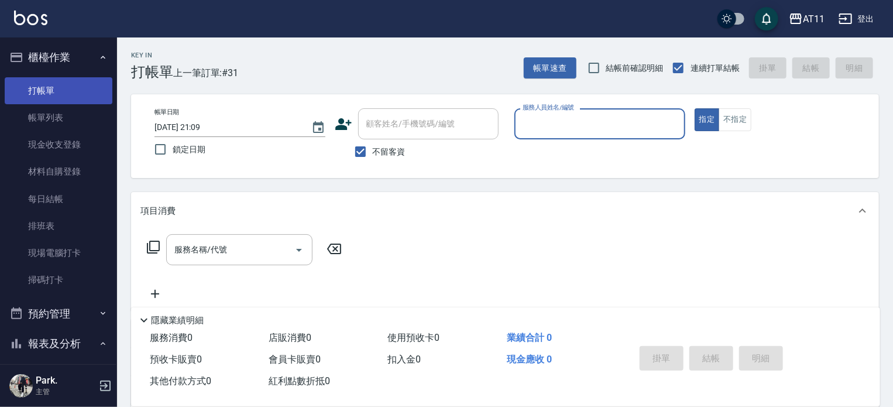
type input "ㄣ"
type input "[PERSON_NAME]-P"
type button "true"
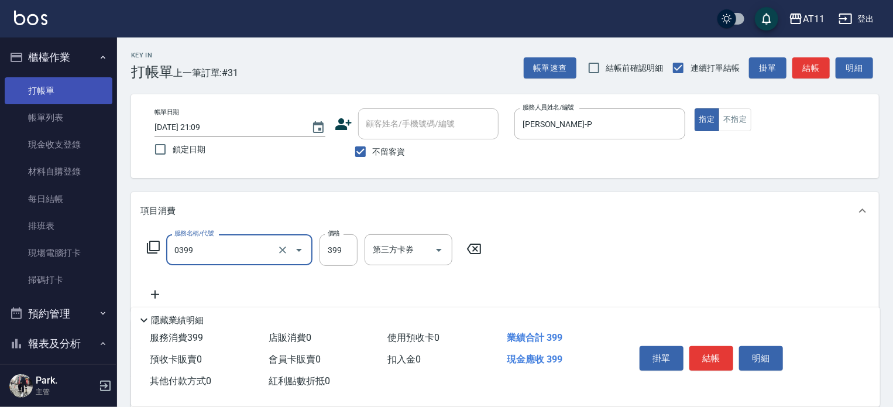
type input "SPA399(0399)"
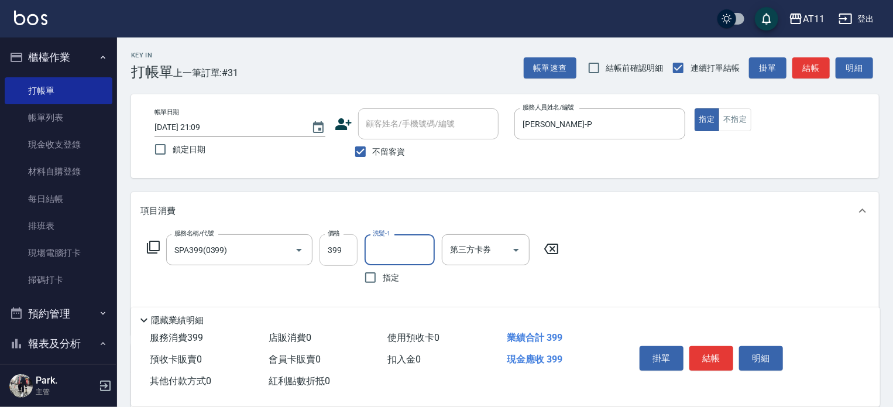
click at [333, 247] on input "399" at bounding box center [338, 250] width 38 height 32
type input "400"
type input "30-30"
type input "剪瀏海(0050)"
click at [717, 354] on button "結帳" at bounding box center [711, 358] width 44 height 25
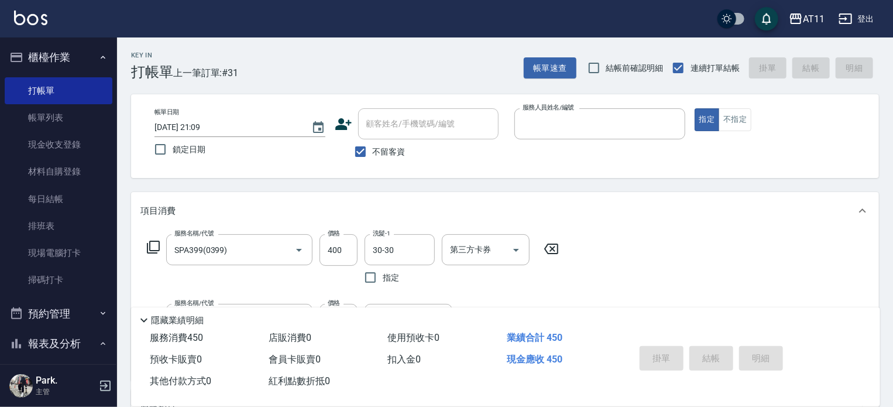
type input "[DATE] 21:32"
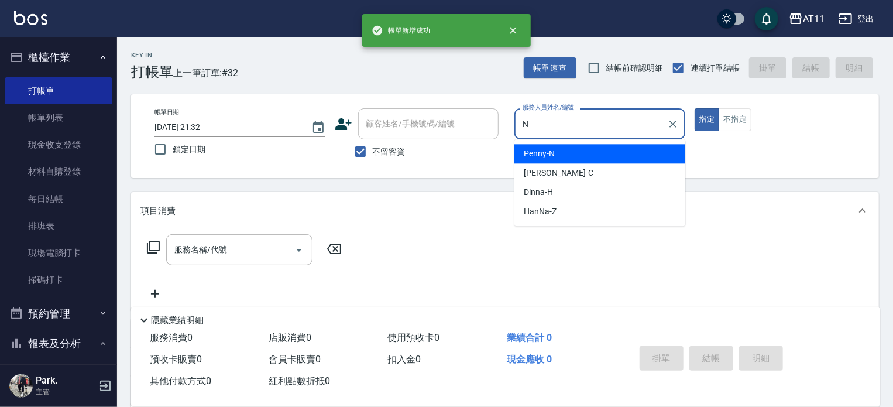
type input "Penny-N"
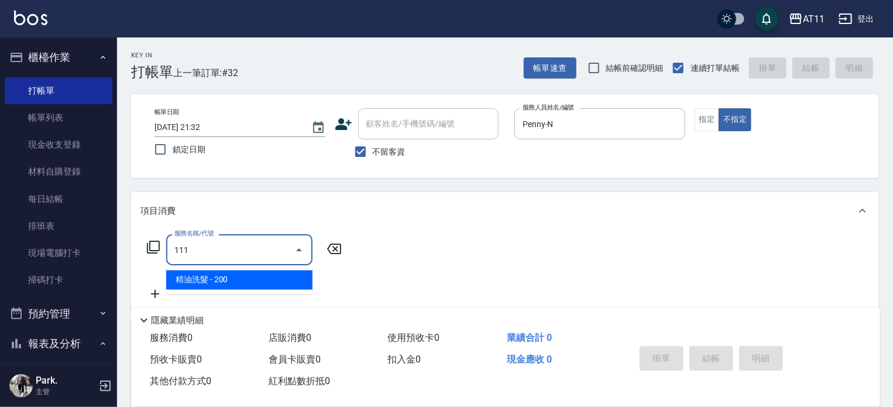
type input "精油洗髮(111)"
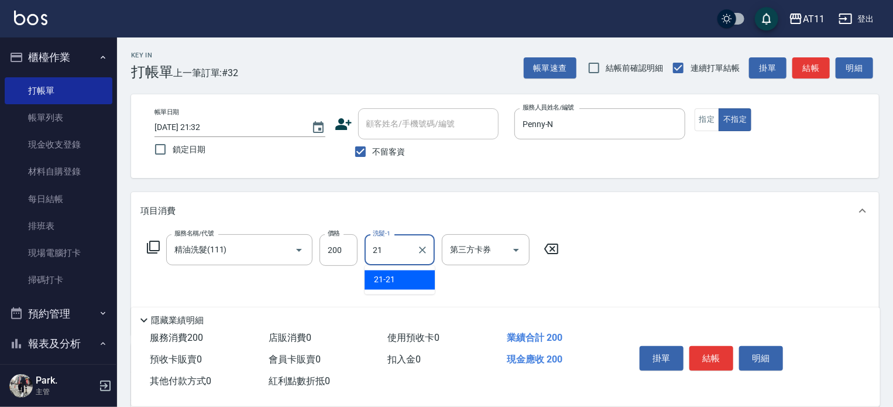
type input "21-21"
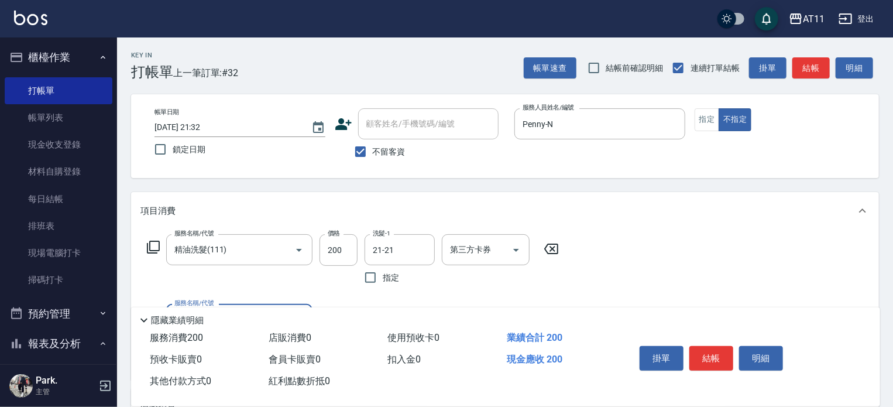
click at [717, 353] on button "結帳" at bounding box center [711, 358] width 44 height 25
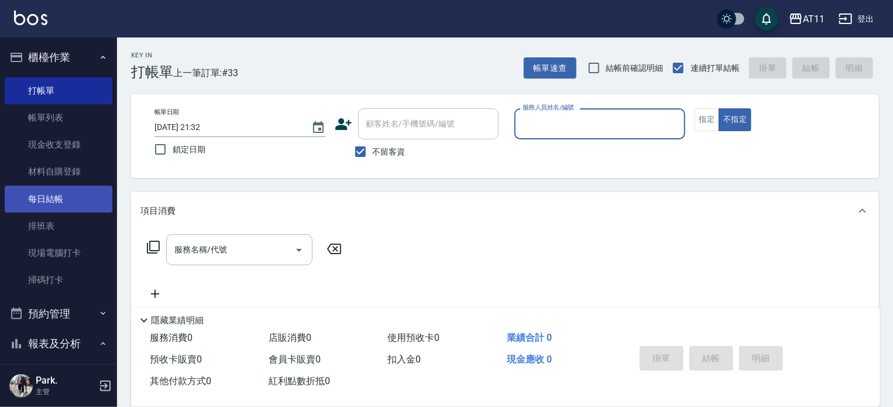
click at [58, 196] on link "每日結帳" at bounding box center [59, 198] width 108 height 27
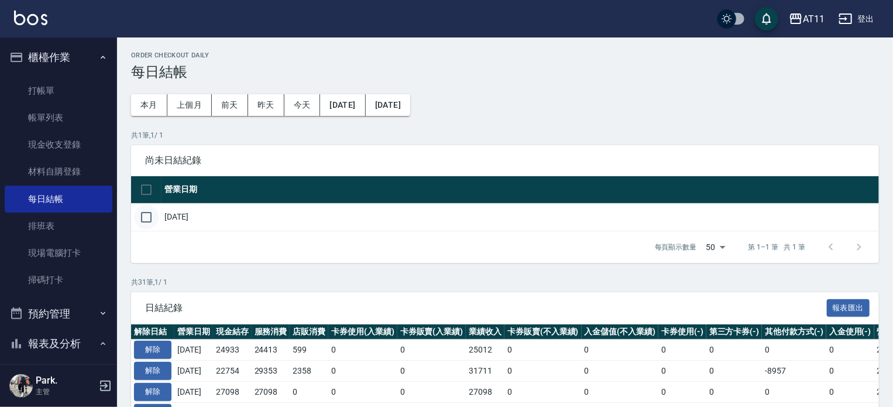
click at [151, 217] on input "checkbox" at bounding box center [146, 217] width 25 height 25
checkbox input "true"
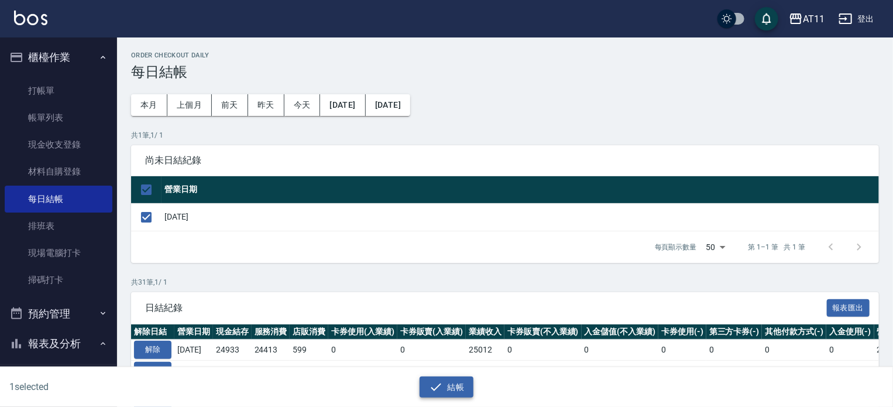
click at [432, 384] on icon "button" at bounding box center [436, 387] width 14 height 14
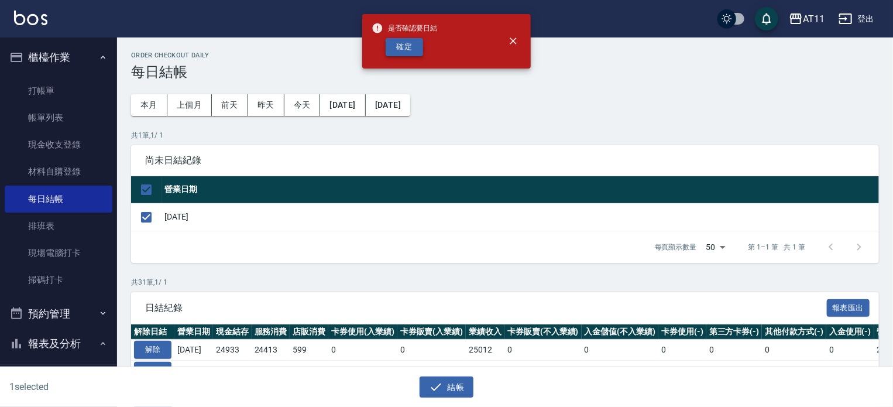
click at [407, 45] on button "確定" at bounding box center [404, 47] width 37 height 18
checkbox input "false"
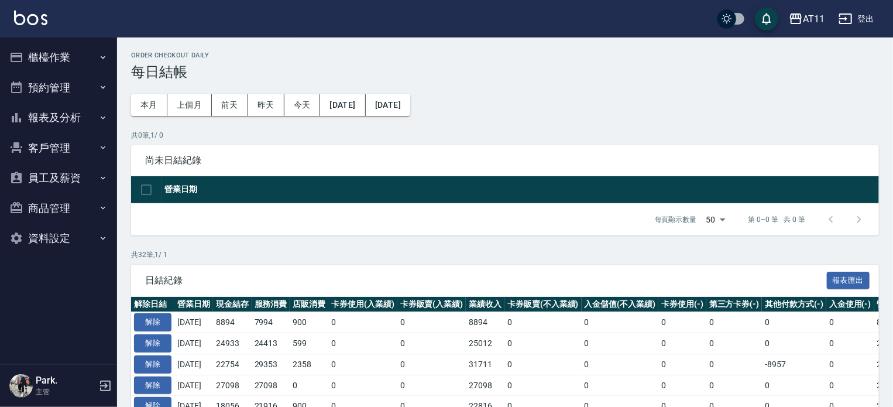
click at [59, 111] on button "報表及分析" at bounding box center [59, 117] width 108 height 30
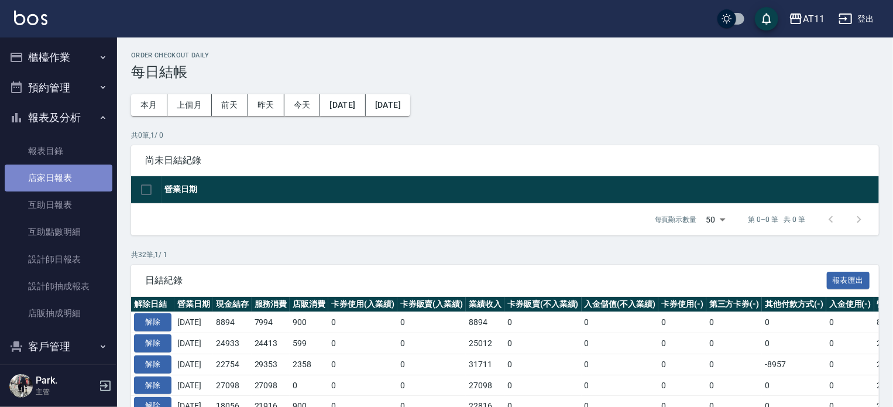
click at [58, 178] on link "店家日報表" at bounding box center [59, 177] width 108 height 27
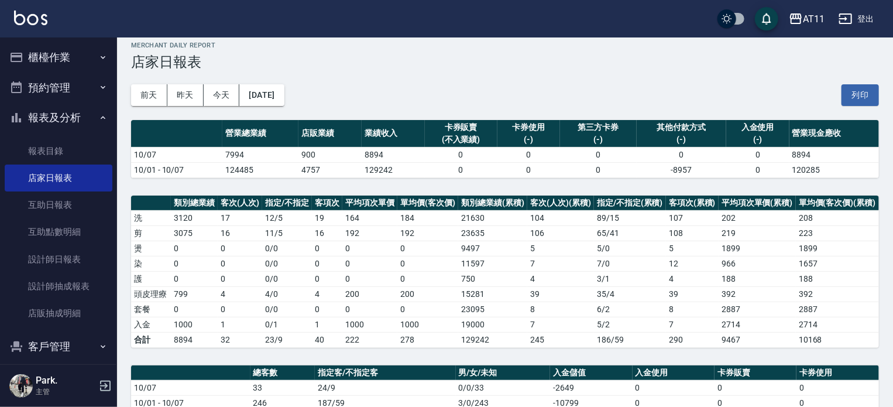
scroll to position [234, 0]
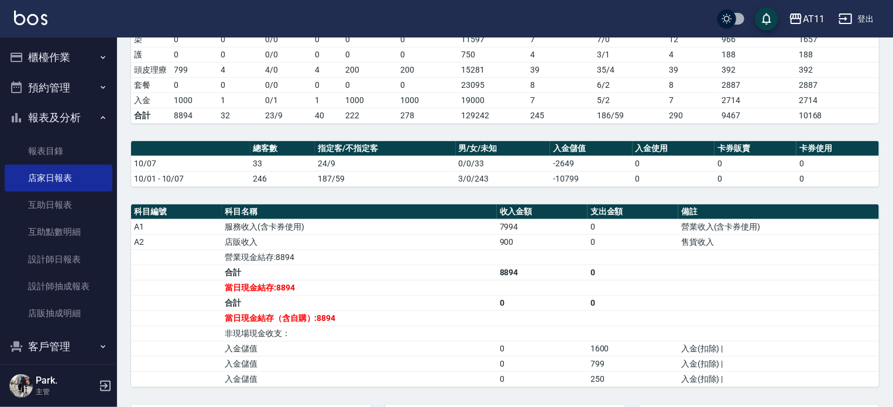
click at [57, 59] on button "櫃檯作業" at bounding box center [59, 57] width 108 height 30
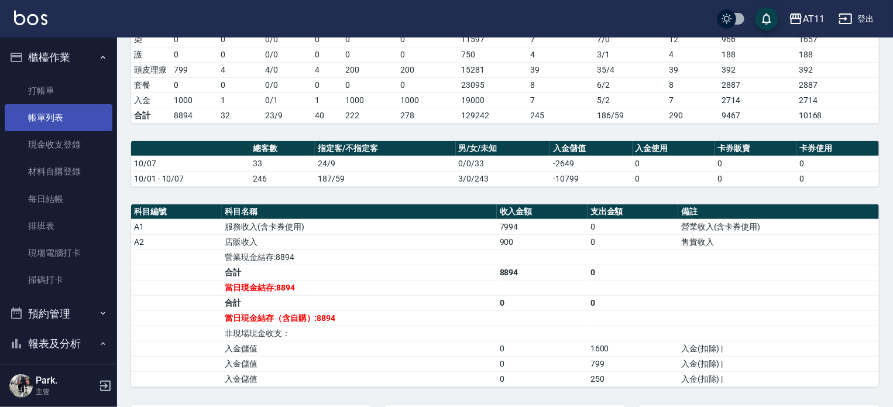
click at [70, 113] on link "帳單列表" at bounding box center [59, 117] width 108 height 27
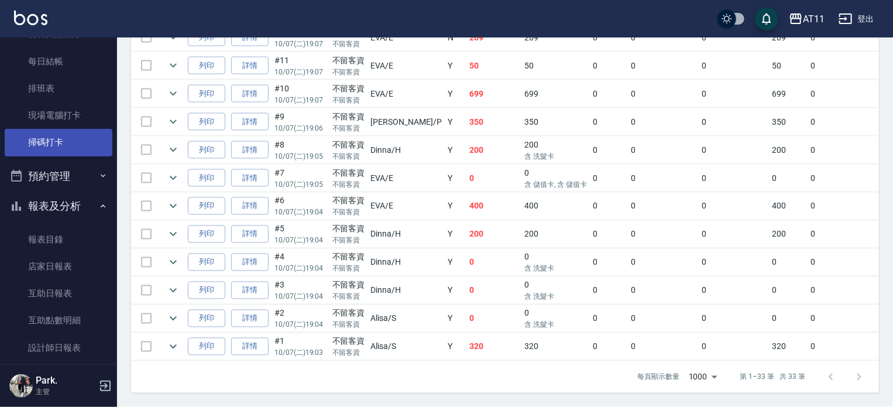
scroll to position [175, 0]
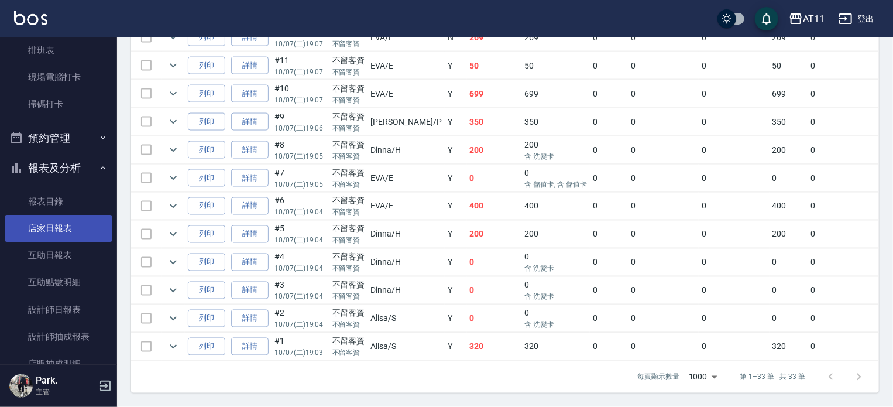
click at [68, 235] on link "店家日報表" at bounding box center [59, 228] width 108 height 27
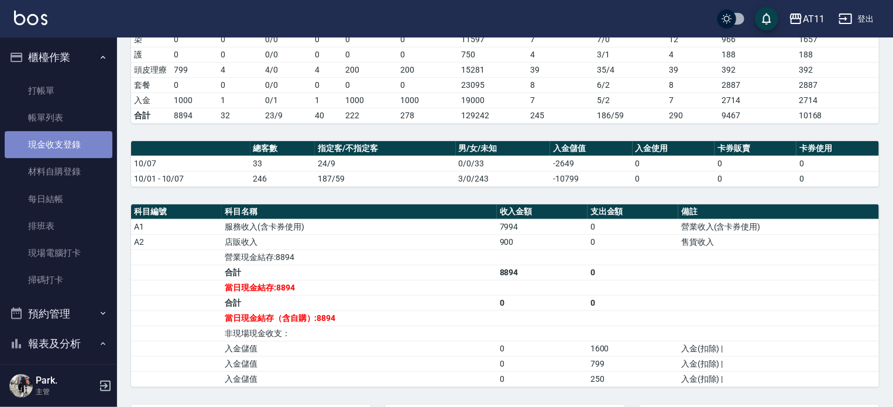
click at [72, 144] on link "現金收支登錄" at bounding box center [59, 144] width 108 height 27
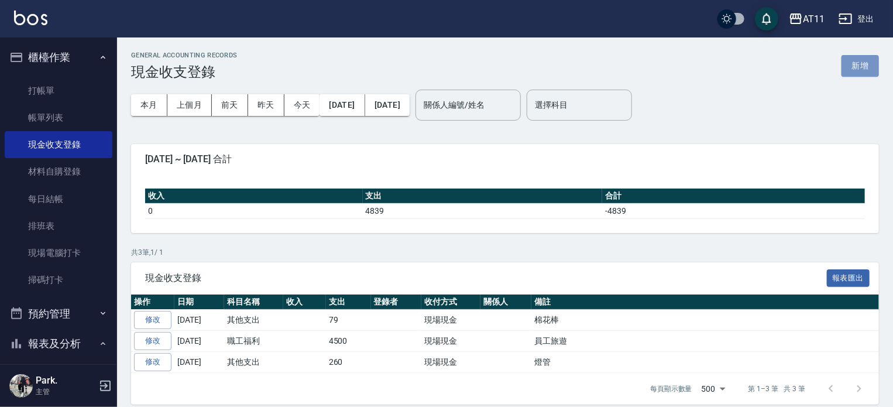
drag, startPoint x: 855, startPoint y: 68, endPoint x: 704, endPoint y: 114, distance: 157.1
click at [855, 68] on button "新增" at bounding box center [859, 66] width 37 height 22
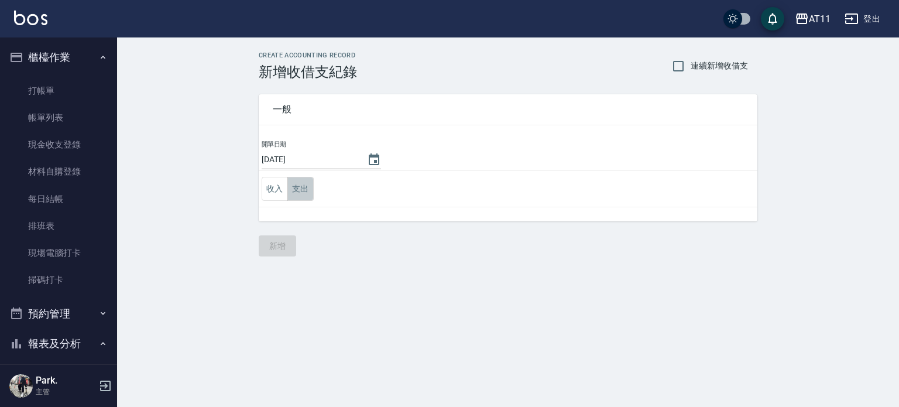
click at [296, 184] on button "支出" at bounding box center [300, 189] width 26 height 24
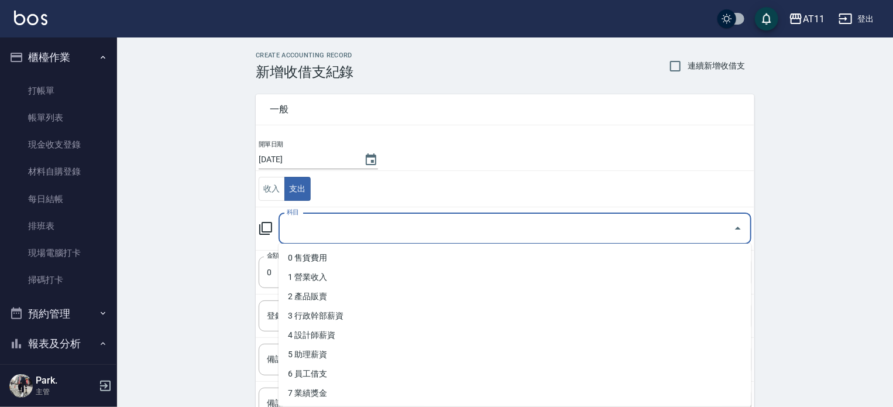
click at [387, 228] on input "科目" at bounding box center [506, 228] width 445 height 20
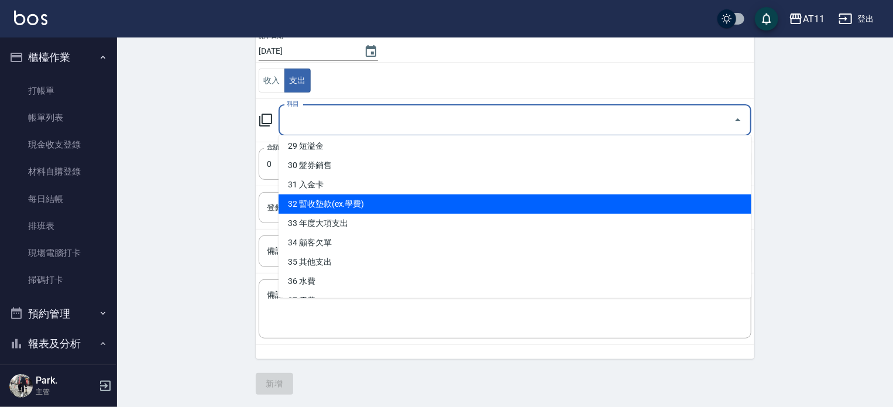
scroll to position [599, 0]
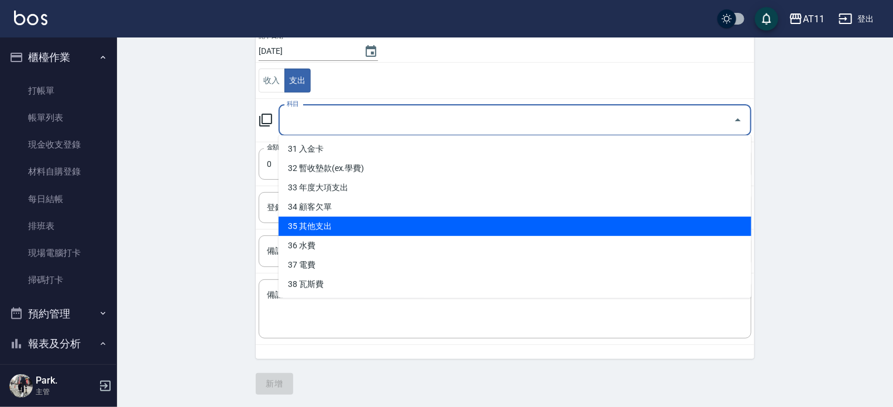
click at [426, 224] on li "35 其他支出" at bounding box center [514, 225] width 473 height 19
type input "35 其他支出"
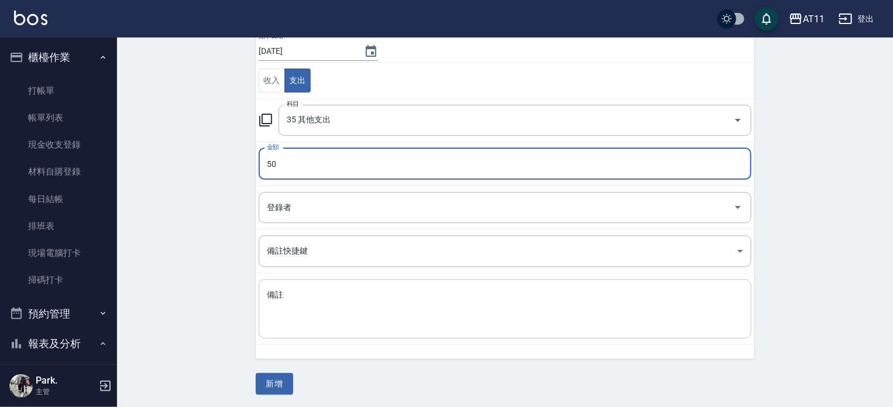
type input "50"
click at [414, 311] on textarea "備註" at bounding box center [505, 309] width 476 height 40
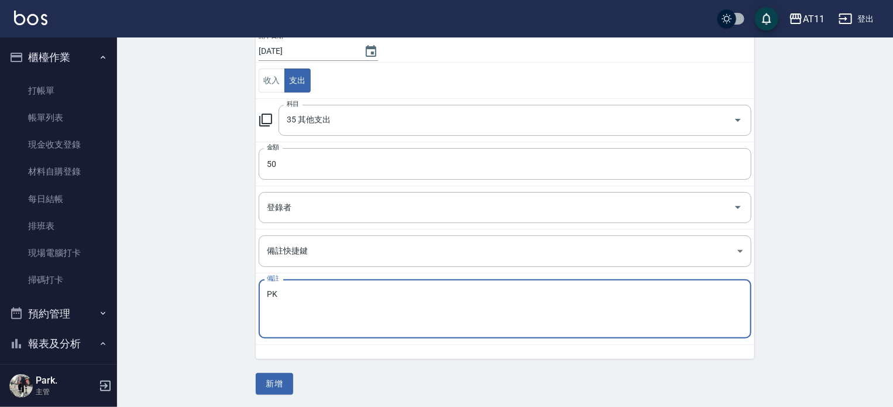
type textarea "P"
type textarea "OK蹦"
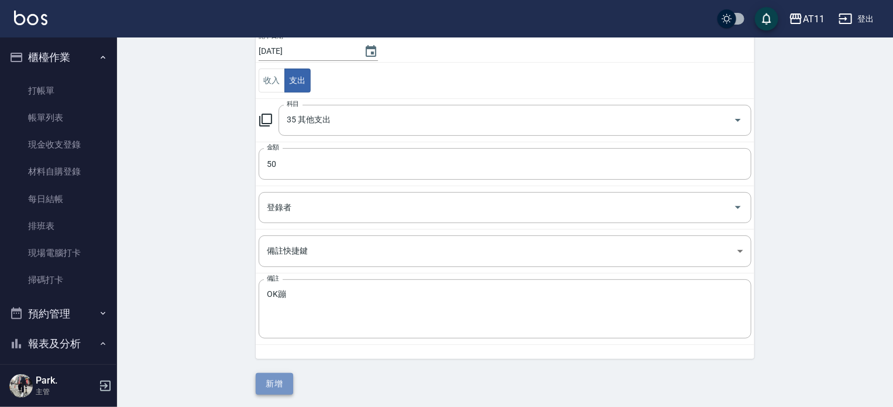
click at [280, 381] on button "新增" at bounding box center [274, 384] width 37 height 22
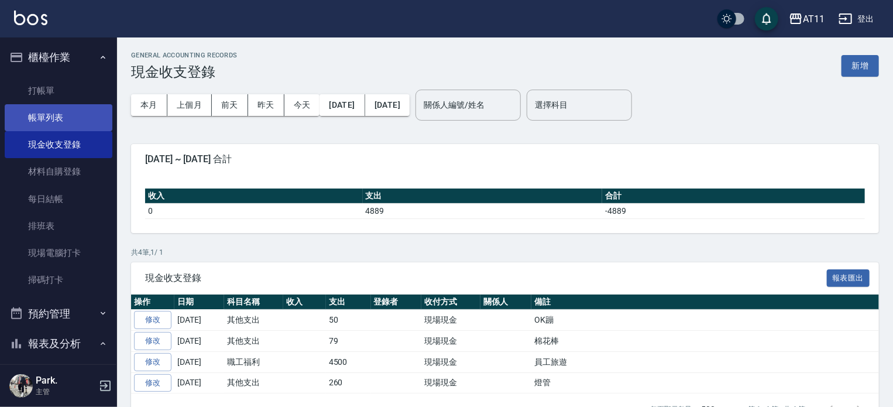
click at [63, 117] on link "帳單列表" at bounding box center [59, 117] width 108 height 27
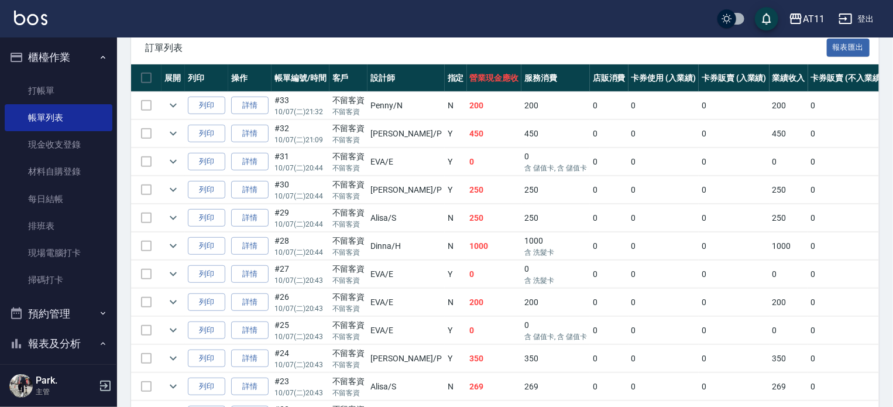
scroll to position [253, 0]
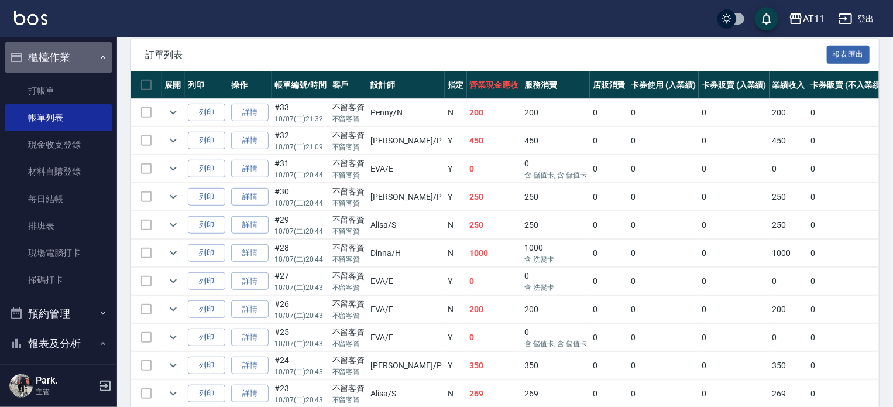
click at [63, 57] on button "櫃檯作業" at bounding box center [59, 57] width 108 height 30
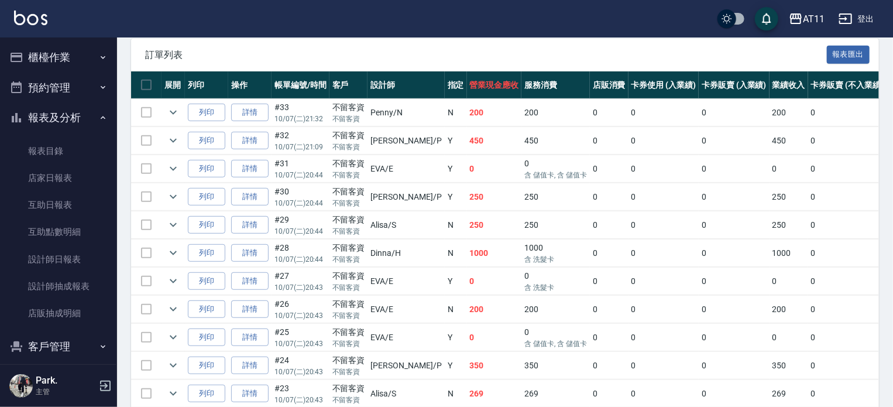
click at [63, 113] on button "報表及分析" at bounding box center [59, 117] width 108 height 30
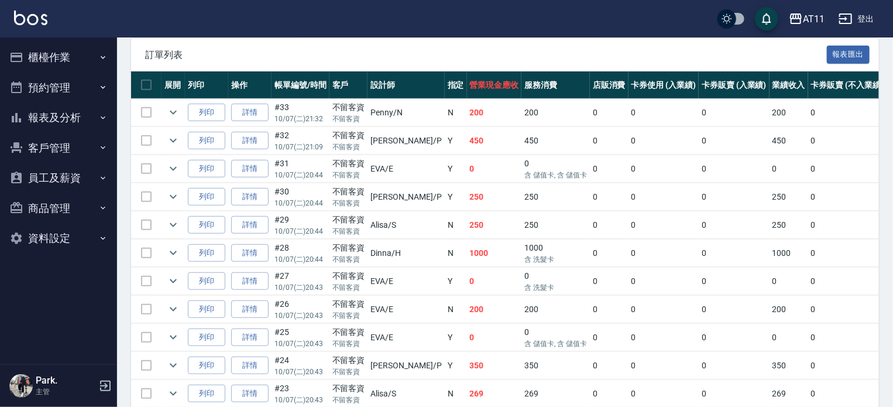
click at [68, 149] on button "客戶管理" at bounding box center [59, 148] width 108 height 30
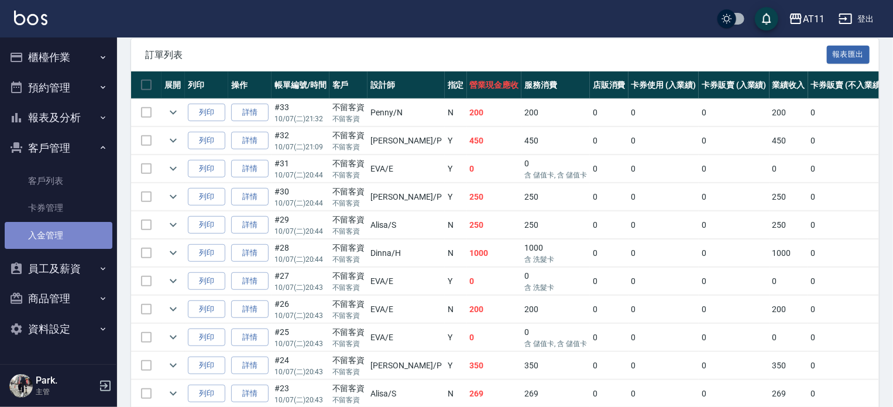
click at [63, 245] on link "入金管理" at bounding box center [59, 235] width 108 height 27
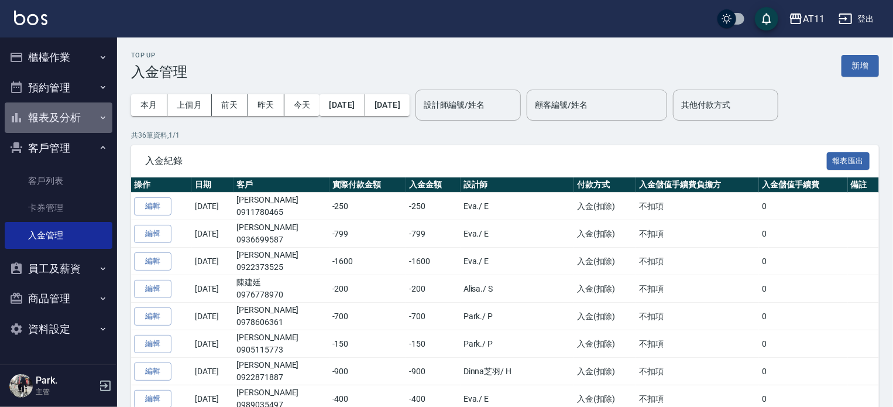
click at [58, 116] on button "報表及分析" at bounding box center [59, 117] width 108 height 30
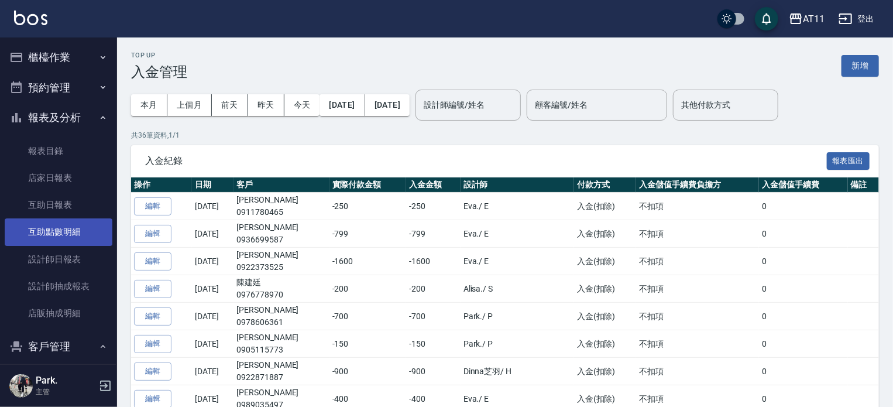
click at [69, 243] on link "互助點數明細" at bounding box center [59, 231] width 108 height 27
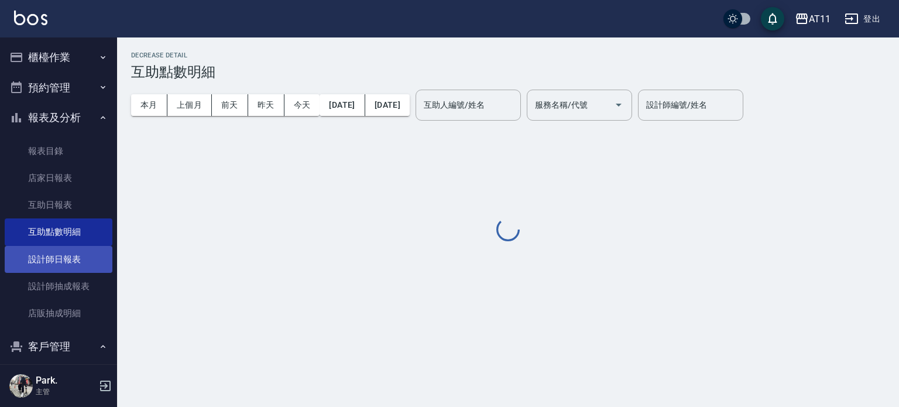
click at [63, 259] on link "設計師日報表" at bounding box center [59, 259] width 108 height 27
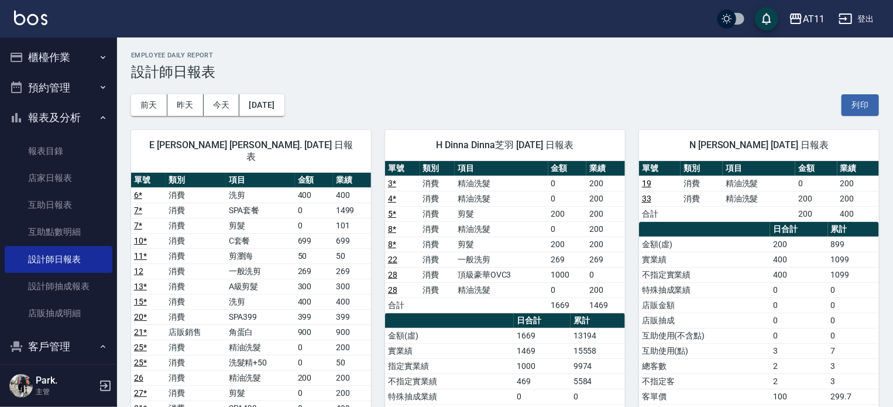
click at [67, 50] on button "櫃檯作業" at bounding box center [59, 57] width 108 height 30
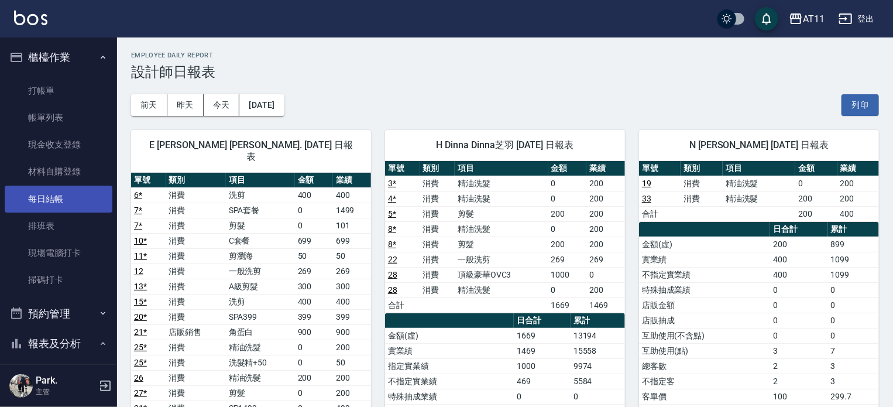
click at [73, 207] on link "每日結帳" at bounding box center [59, 198] width 108 height 27
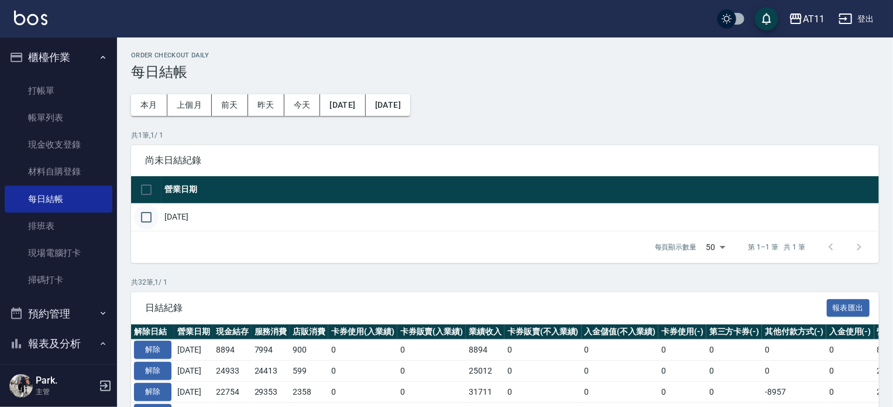
click at [152, 215] on input "checkbox" at bounding box center [146, 217] width 25 height 25
checkbox input "true"
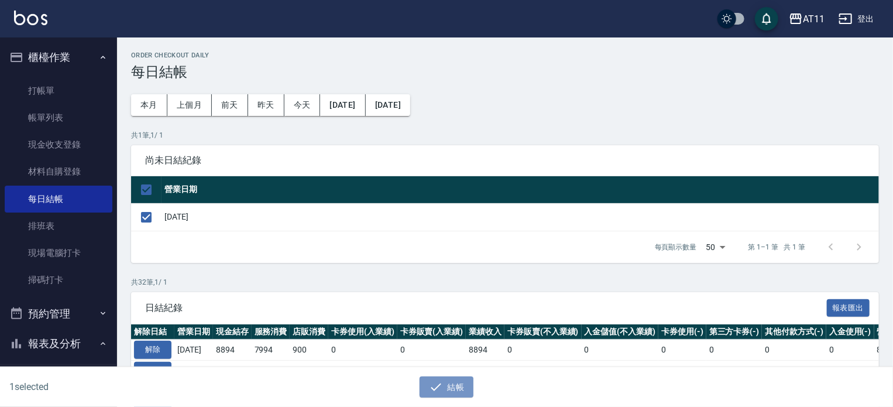
drag, startPoint x: 440, startPoint y: 380, endPoint x: 426, endPoint y: 274, distance: 106.9
click at [441, 378] on button "結帳" at bounding box center [446, 387] width 54 height 22
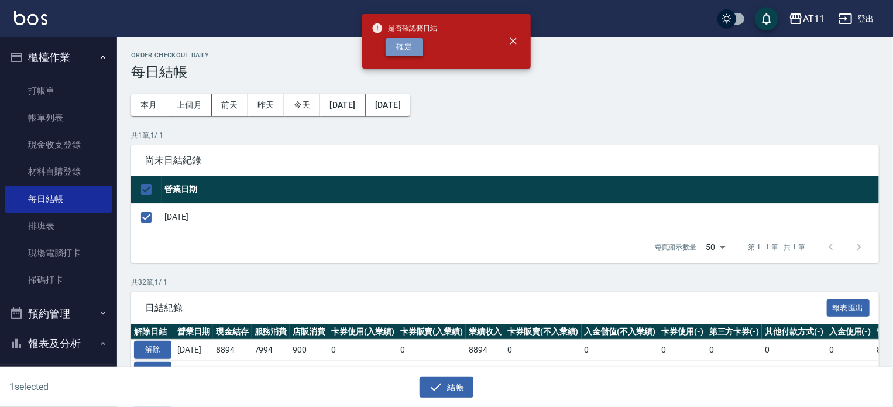
click at [393, 40] on button "確定" at bounding box center [404, 47] width 37 height 18
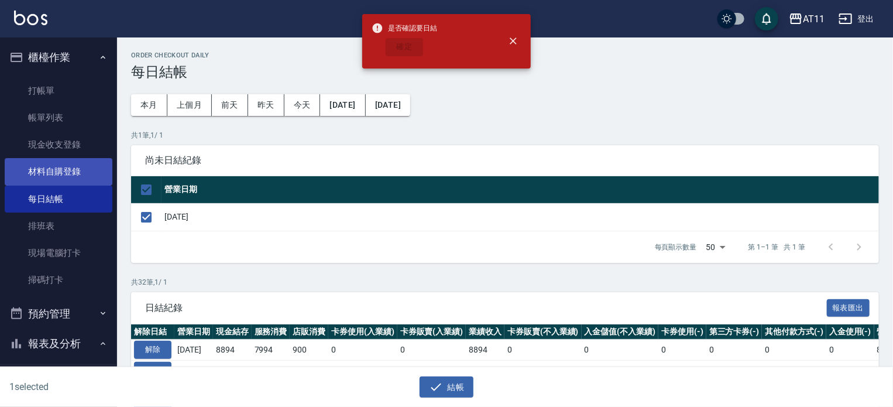
checkbox input "false"
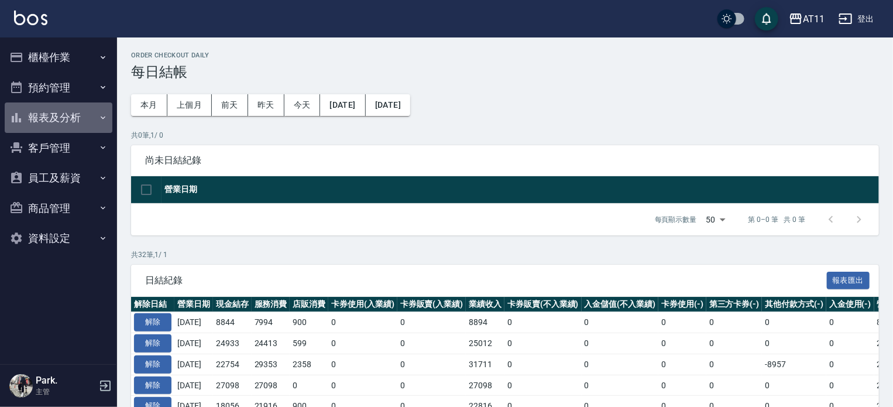
click at [59, 114] on button "報表及分析" at bounding box center [59, 117] width 108 height 30
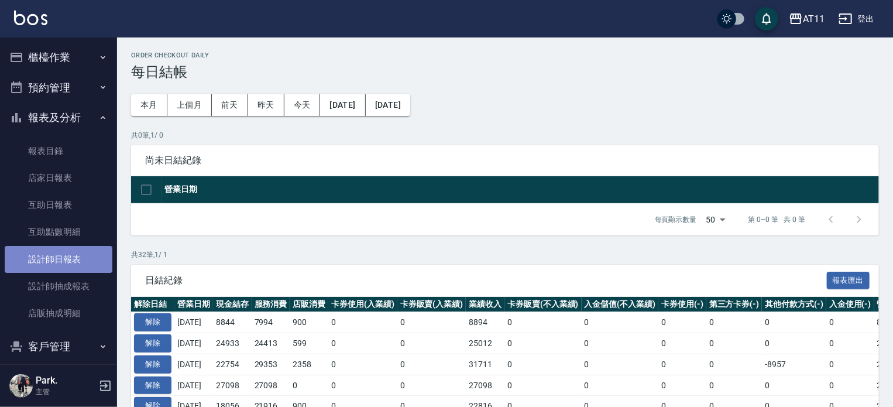
click at [73, 264] on link "設計師日報表" at bounding box center [59, 259] width 108 height 27
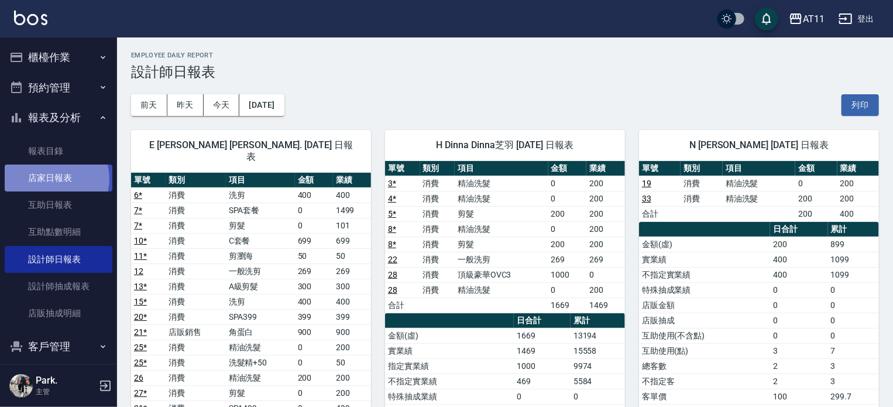
click at [54, 179] on link "店家日報表" at bounding box center [59, 177] width 108 height 27
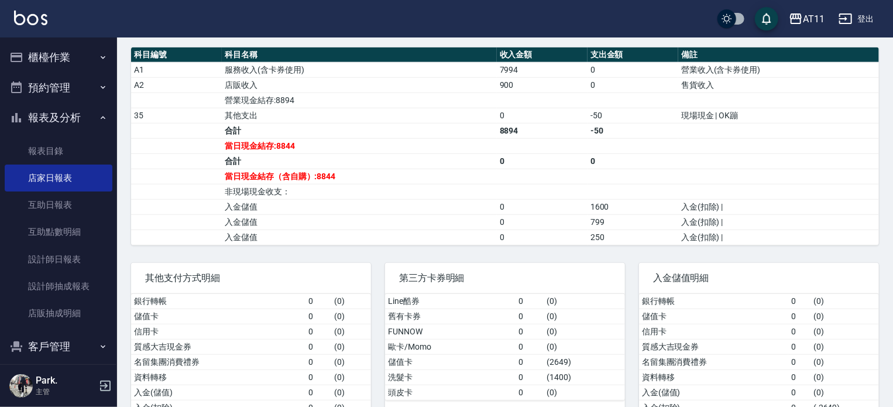
scroll to position [422, 0]
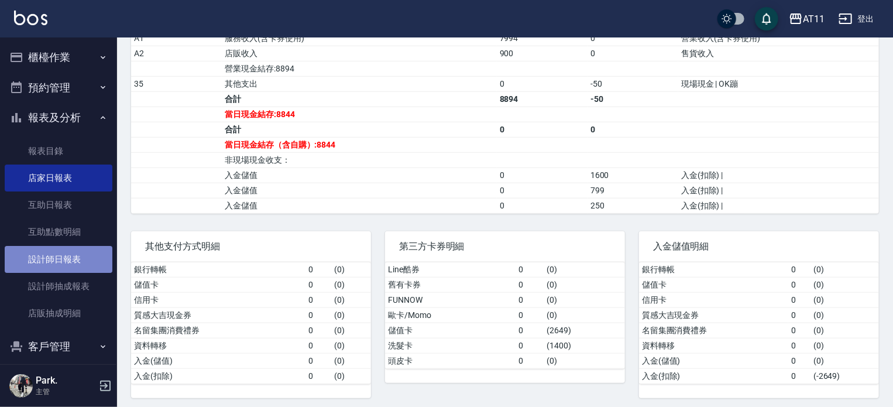
click at [70, 261] on link "設計師日報表" at bounding box center [59, 259] width 108 height 27
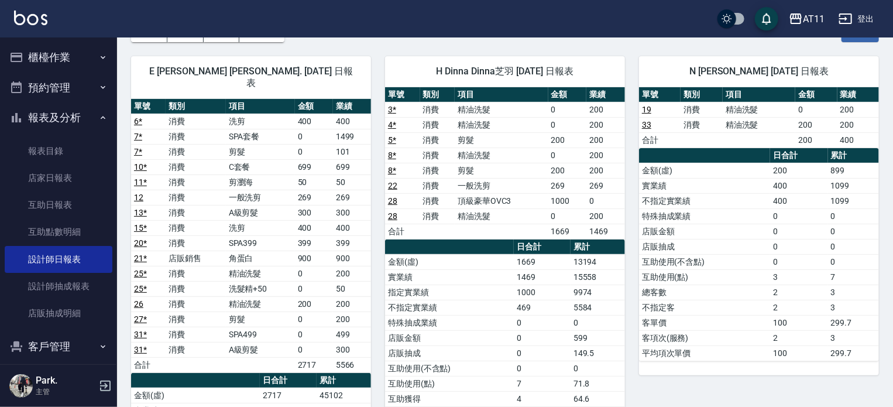
scroll to position [58, 0]
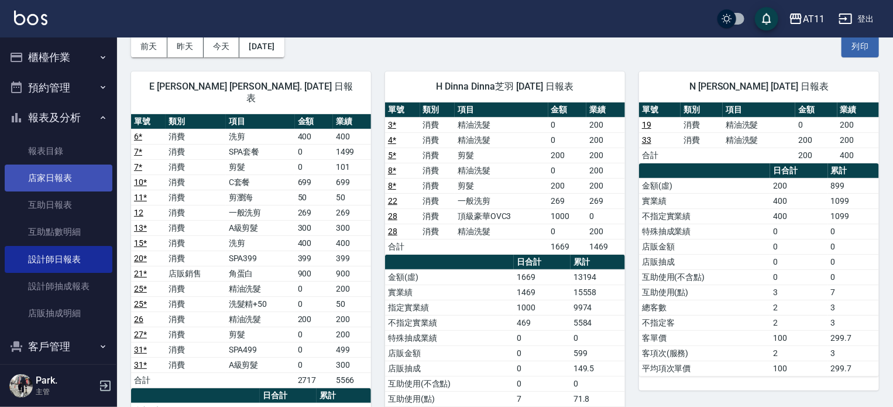
click at [62, 184] on link "店家日報表" at bounding box center [59, 177] width 108 height 27
